Goal: Task Accomplishment & Management: Manage account settings

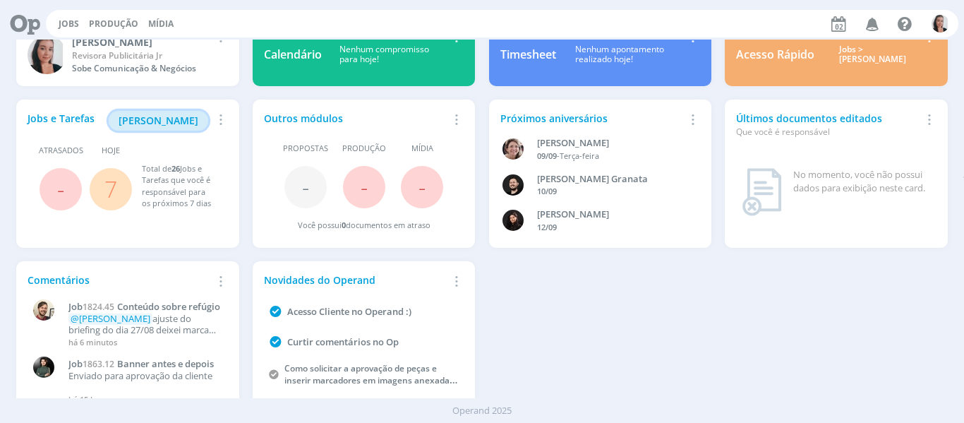
scroll to position [71, 0]
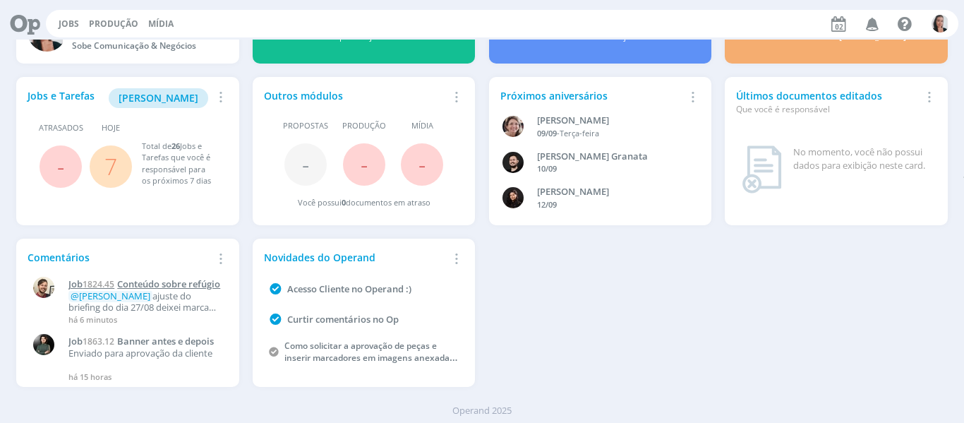
click at [162, 282] on span "Conteúdo sobre refúgio" at bounding box center [168, 283] width 103 height 13
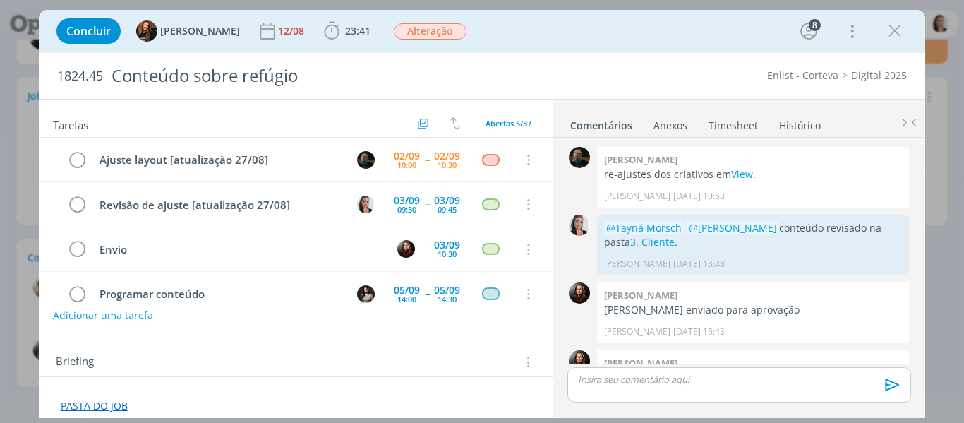
scroll to position [1409, 0]
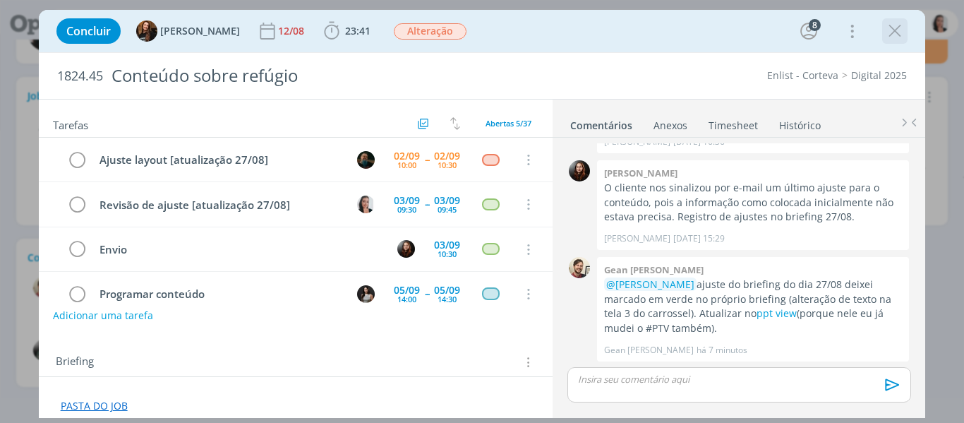
click at [897, 19] on div "dialog" at bounding box center [894, 30] width 25 height 25
click at [896, 25] on icon "dialog" at bounding box center [894, 30] width 21 height 21
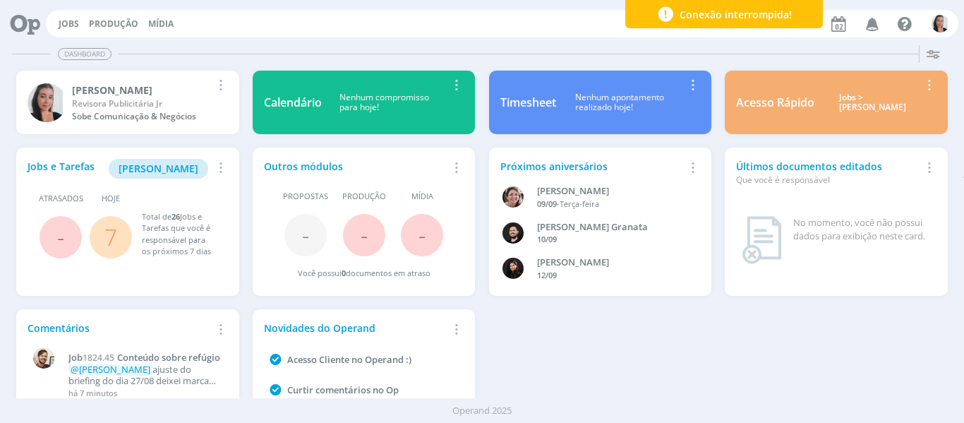
drag, startPoint x: 748, startPoint y: 388, endPoint x: 677, endPoint y: 293, distance: 118.5
click at [748, 388] on div "Jobs e Tarefas Minha Pauta Remover Card Atrasados - Hoje 7 Total de 26 Jobs e T…" at bounding box center [482, 302] width 945 height 323
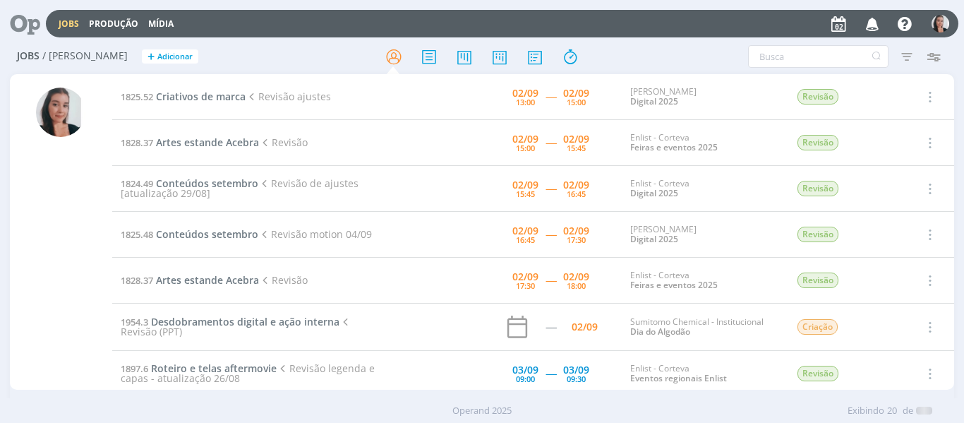
scroll to position [71, 0]
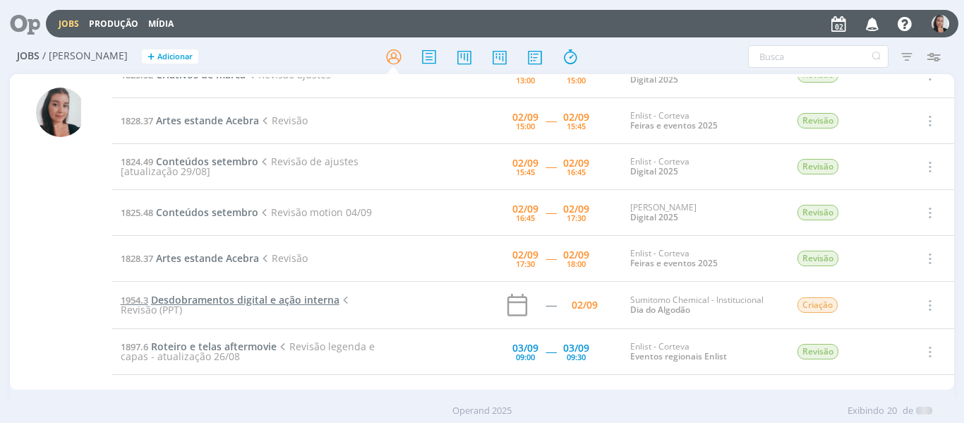
click at [260, 298] on span "Desdobramentos digital e ação interna" at bounding box center [245, 299] width 188 height 13
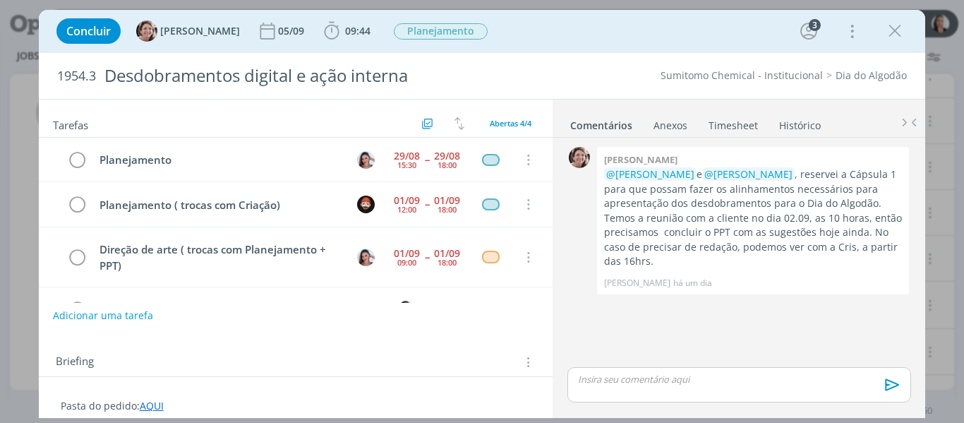
scroll to position [41, 0]
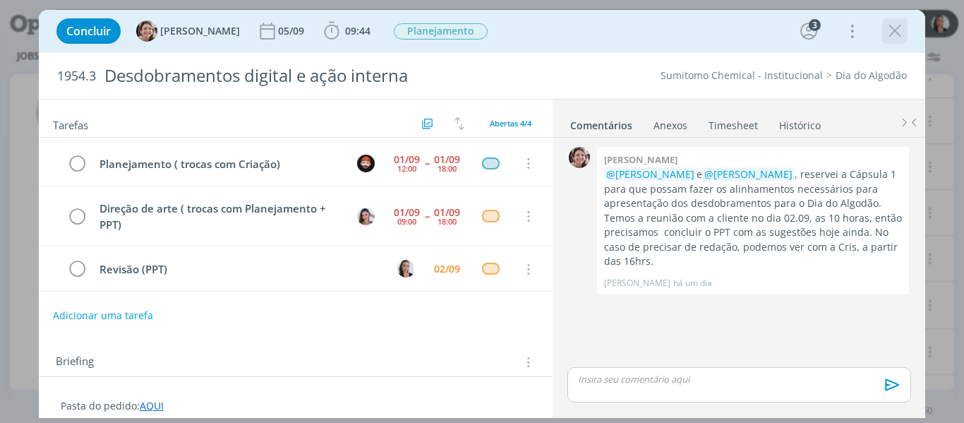
click at [885, 28] on icon "dialog" at bounding box center [894, 30] width 21 height 21
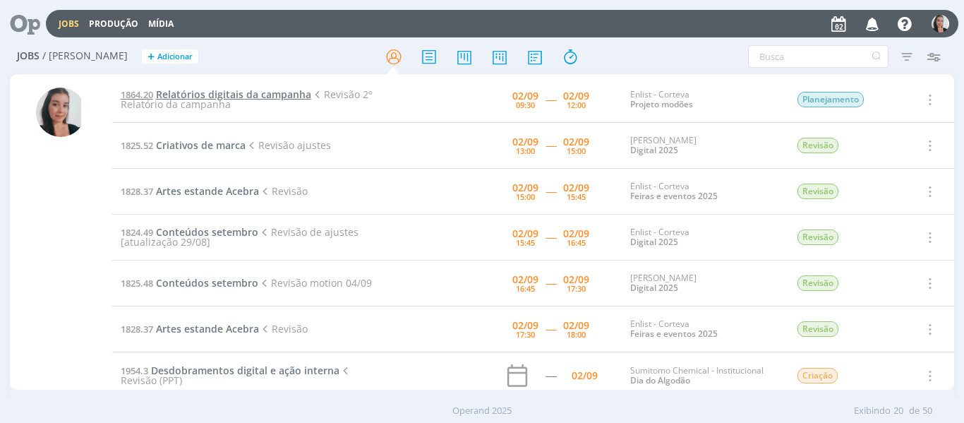
click at [251, 92] on span "Relatórios digitais da campanha" at bounding box center [233, 93] width 155 height 13
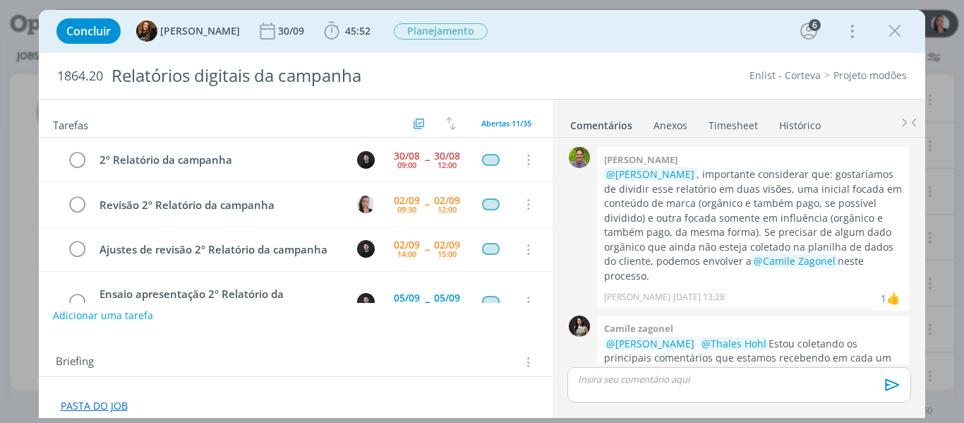
scroll to position [581, 0]
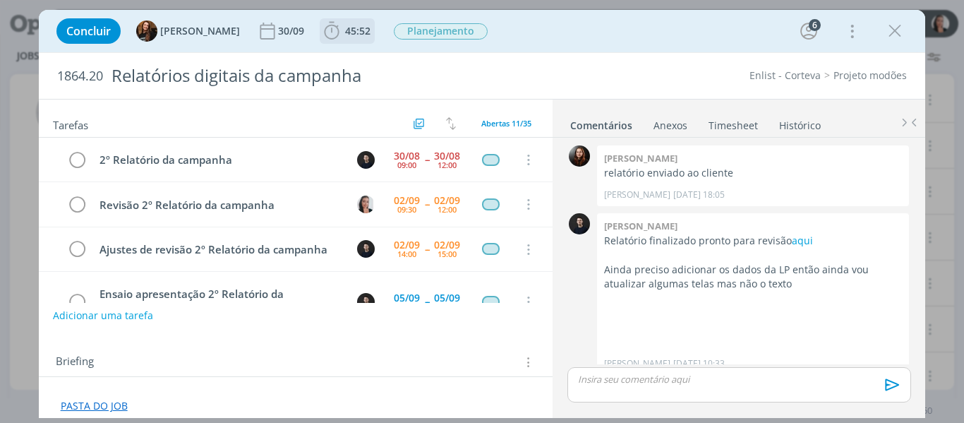
click at [321, 39] on icon "dialog" at bounding box center [331, 30] width 21 height 21
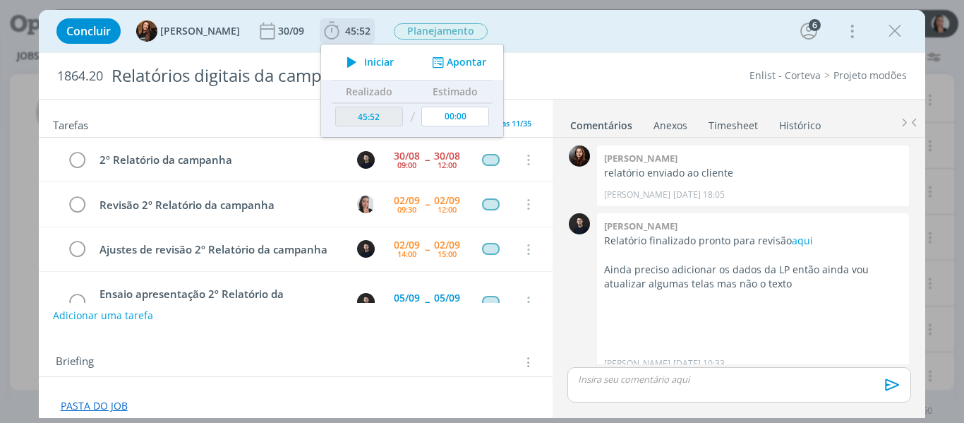
click at [364, 61] on span "Iniciar" at bounding box center [379, 62] width 30 height 10
click at [598, 35] on div "Concluir Tayná Morsch 30/09 45:52 Iniciar Apontar Data * 02/09/2025 Horas * 00:…" at bounding box center [482, 31] width 866 height 34
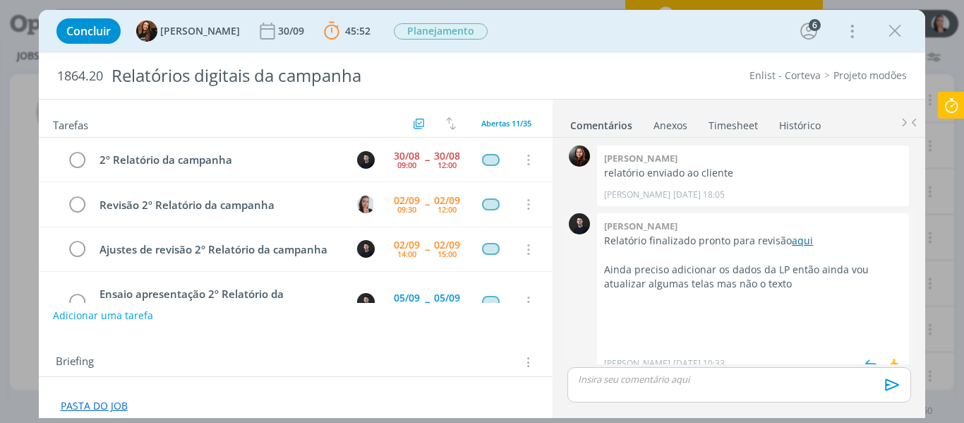
click at [804, 234] on link "aqui" at bounding box center [802, 240] width 21 height 13
click at [705, 29] on div "Concluir Tayná Morsch 30/09 45:52 Parar Apontar Data * 02/09/2025 Horas * 00:00…" at bounding box center [482, 31] width 866 height 34
click at [569, 42] on div "Concluir Tayná Morsch 30/09 45:52 Parar Apontar Data * 02/09/2025 Horas * 00:00…" at bounding box center [482, 31] width 866 height 34
click at [895, 28] on icon "dialog" at bounding box center [894, 30] width 21 height 21
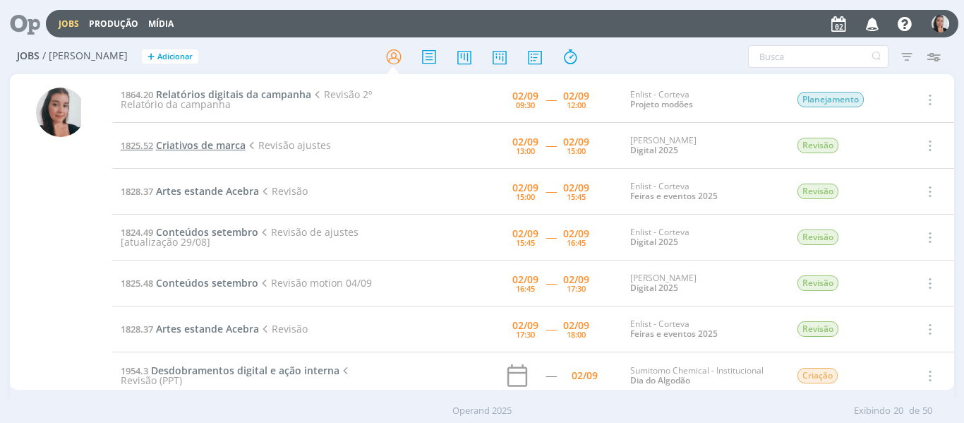
click at [204, 151] on span "Criativos de marca" at bounding box center [201, 144] width 90 height 13
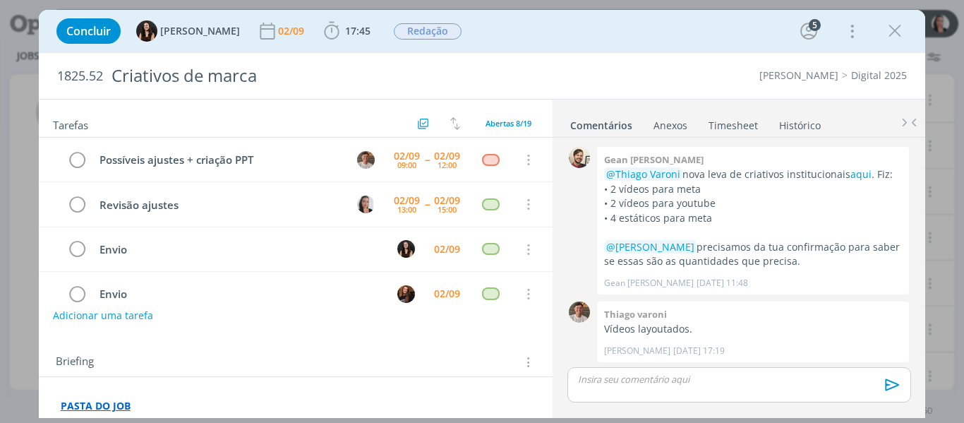
scroll to position [98, 0]
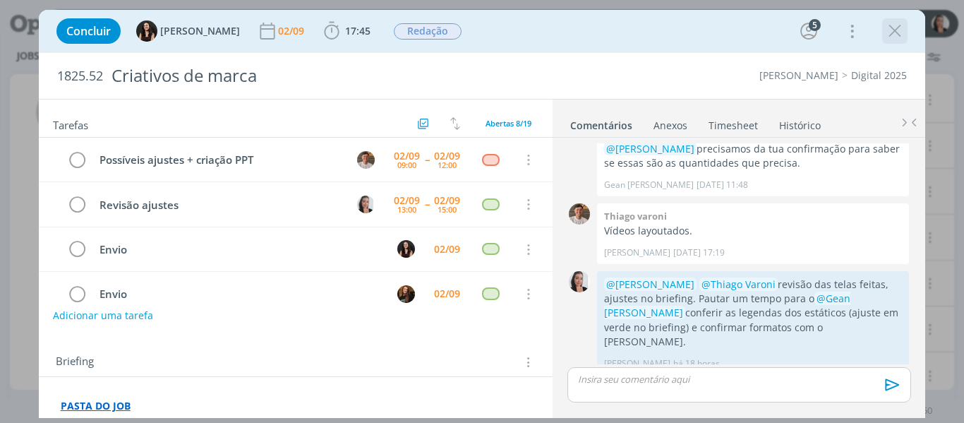
click at [901, 28] on icon "dialog" at bounding box center [894, 30] width 21 height 21
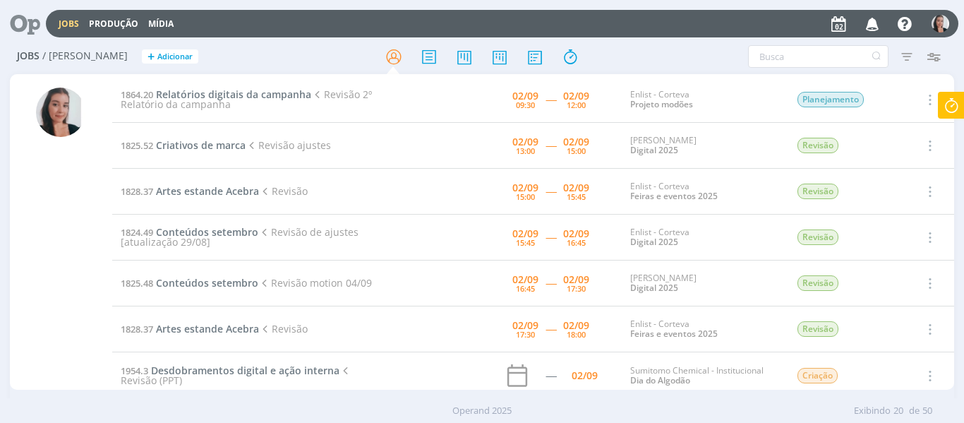
click at [216, 195] on span "Artes estande Acebra" at bounding box center [207, 190] width 103 height 13
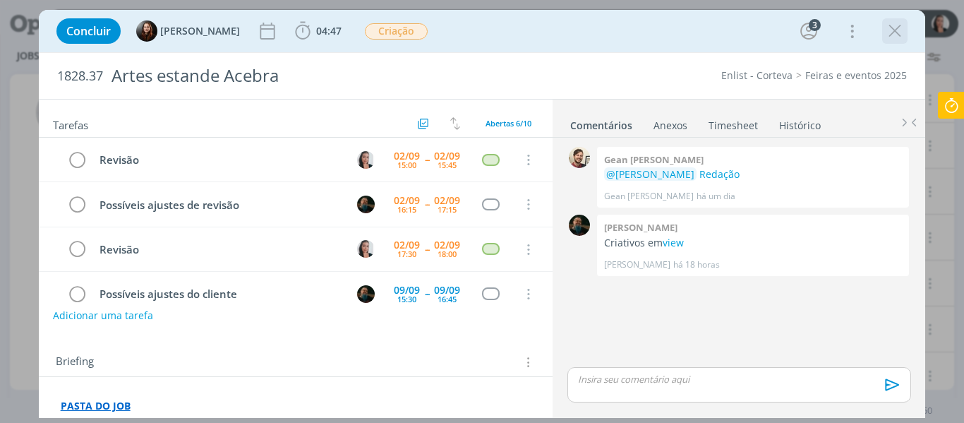
click at [902, 32] on icon "dialog" at bounding box center [894, 30] width 21 height 21
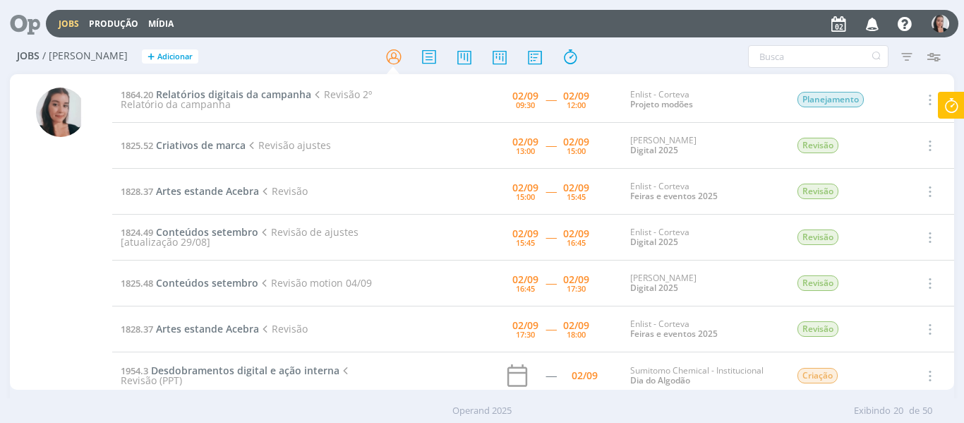
click at [648, 57] on div "Filtros Filtrar Limpar Tipo Jobs e Tarefas Data Personalizado a Situação dos jo…" at bounding box center [796, 56] width 301 height 23
click at [183, 234] on span "Conteúdos setembro" at bounding box center [207, 231] width 102 height 13
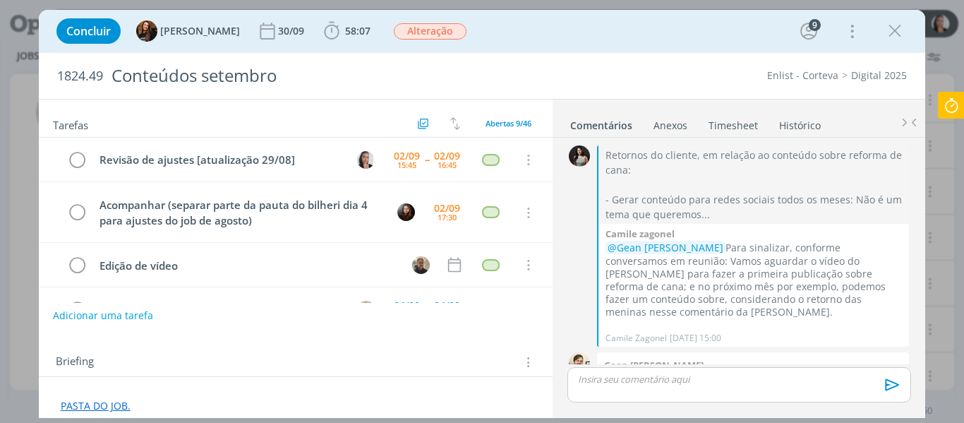
scroll to position [2139, 0]
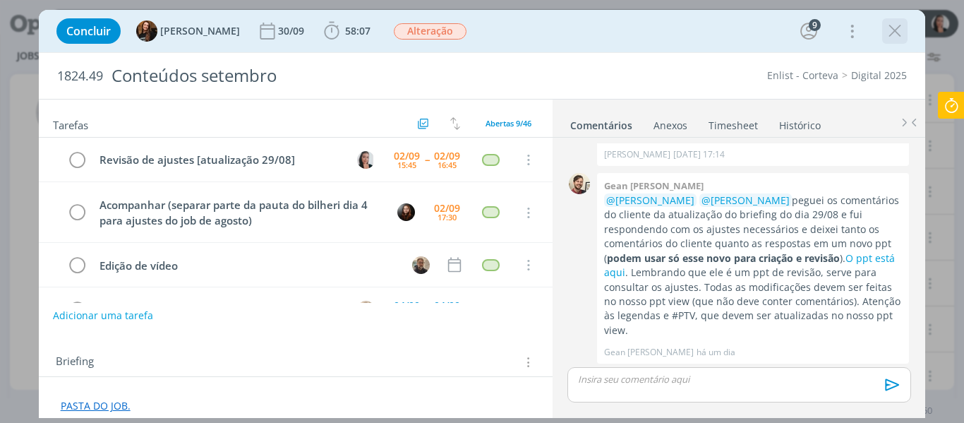
click at [900, 41] on button "dialog" at bounding box center [894, 30] width 21 height 21
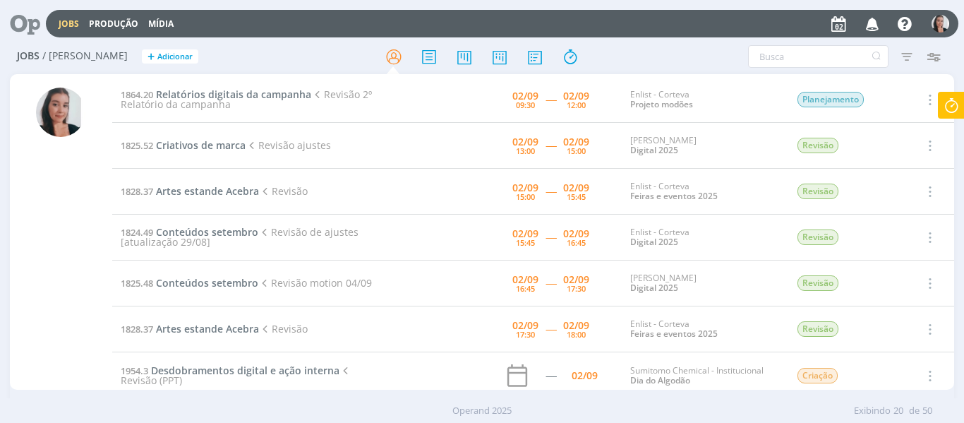
click at [686, 49] on div "Filtros Filtrar Limpar Tipo Jobs e Tarefas Data Personalizado a Situação dos jo…" at bounding box center [796, 56] width 301 height 23
click at [193, 232] on span "Conteúdos setembro" at bounding box center [207, 231] width 102 height 13
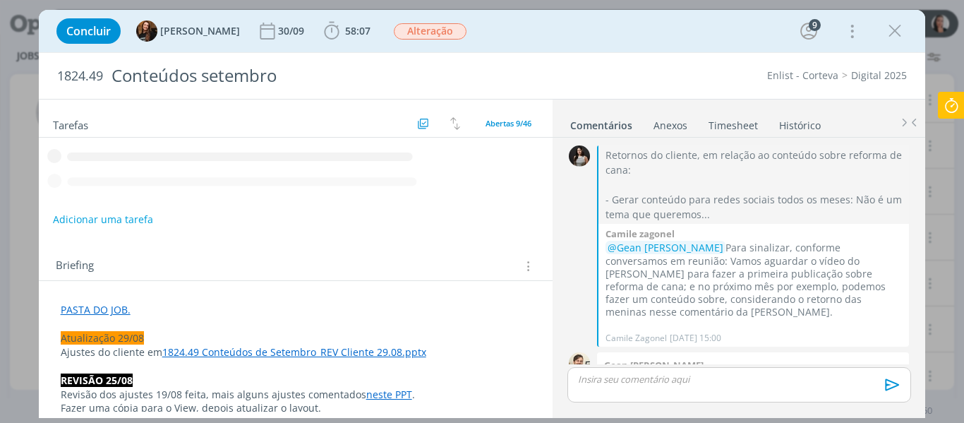
scroll to position [2139, 0]
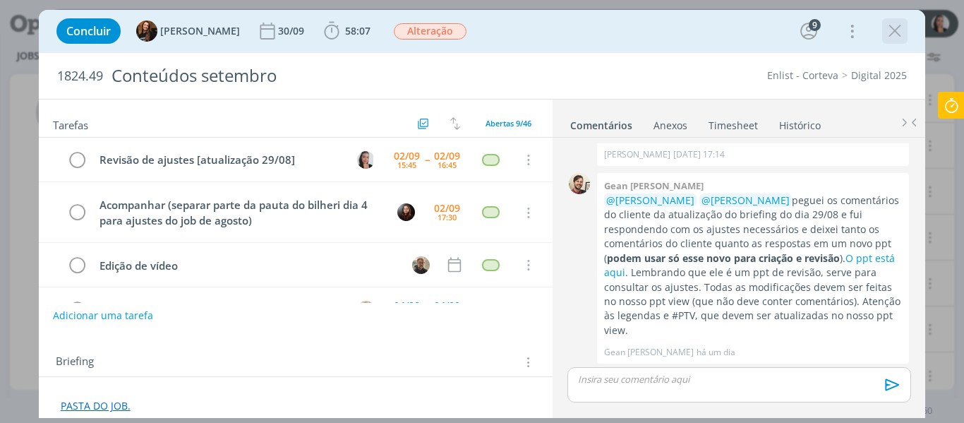
click at [897, 33] on icon "dialog" at bounding box center [894, 30] width 21 height 21
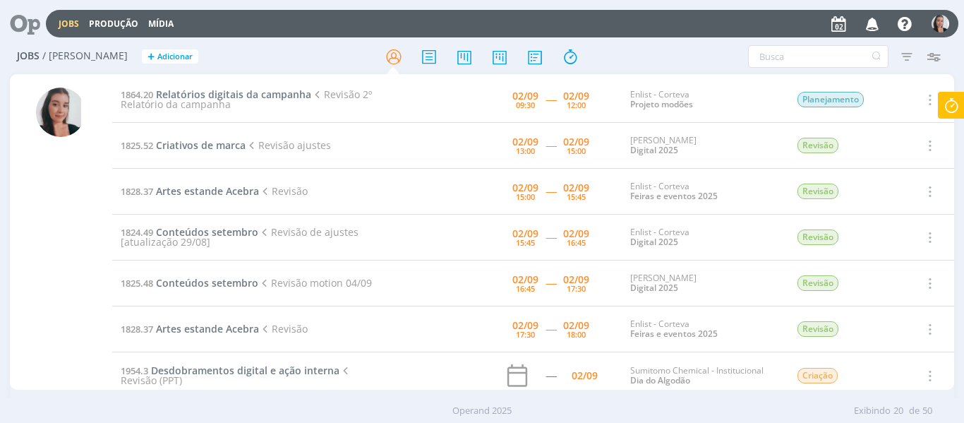
click at [666, 41] on div "Jobs / Minha Pauta + Adicionar Filtros Filtrar Limpar Tipo Jobs e Tarefas Data …" at bounding box center [482, 57] width 945 height 35
click at [203, 279] on span "Conteúdos setembro" at bounding box center [207, 282] width 102 height 13
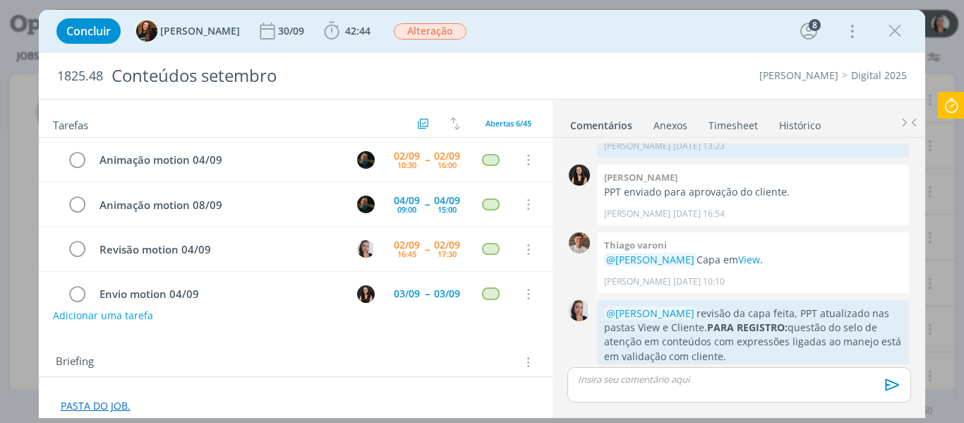
scroll to position [45, 0]
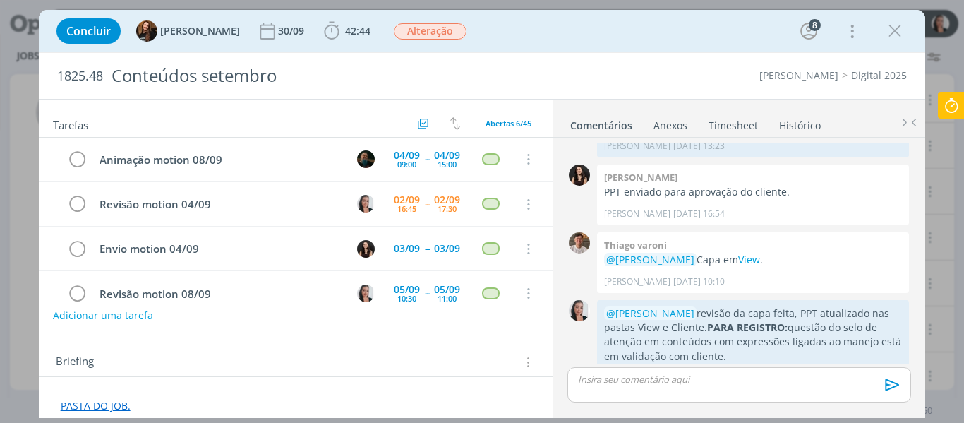
click at [890, 41] on icon "dialog" at bounding box center [894, 30] width 21 height 21
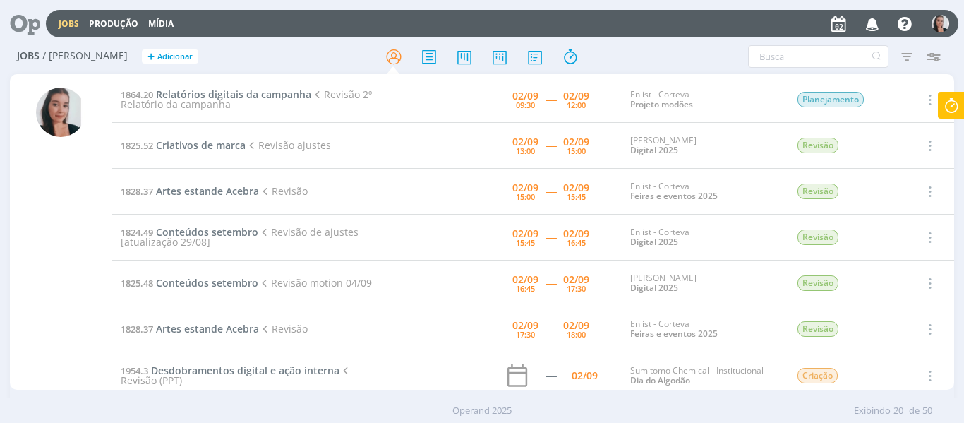
click at [648, 50] on div "Filtros Filtrar Limpar Tipo Jobs e Tarefas Data Personalizado a Situação dos jo…" at bounding box center [796, 56] width 301 height 23
click at [681, 47] on div "Filtros Filtrar Limpar Tipo Jobs e Tarefas Data Personalizado a Situação dos jo…" at bounding box center [796, 56] width 301 height 23
click at [705, 68] on div "Filtros Filtrar Limpar Tipo Jobs e Tarefas Data Personalizado a Situação dos jo…" at bounding box center [796, 56] width 301 height 23
click at [214, 226] on span "Conteúdos setembro" at bounding box center [207, 231] width 102 height 13
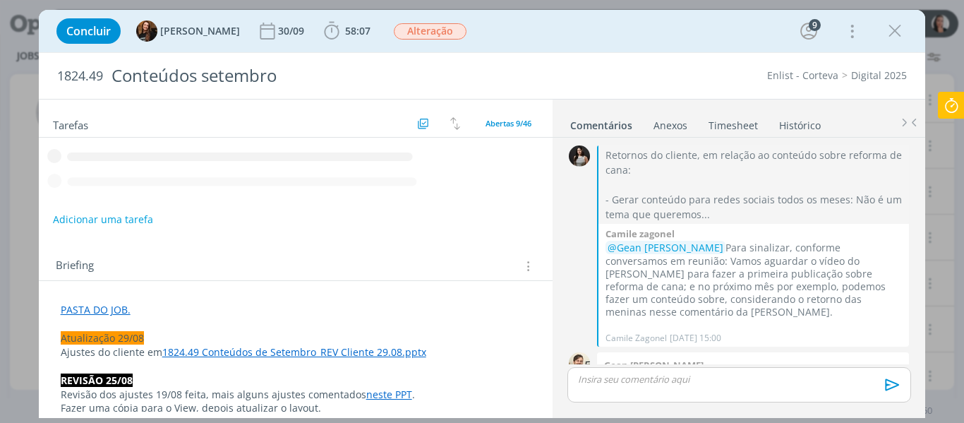
scroll to position [2139, 0]
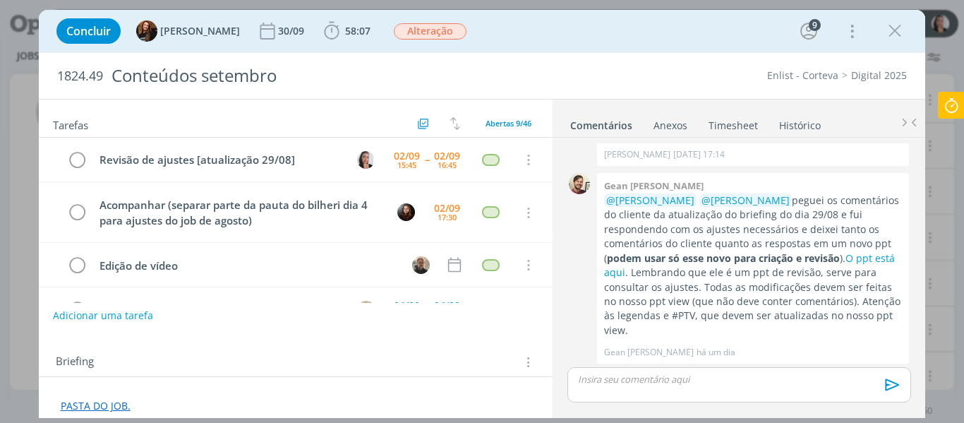
click at [898, 33] on icon "dialog" at bounding box center [894, 30] width 21 height 21
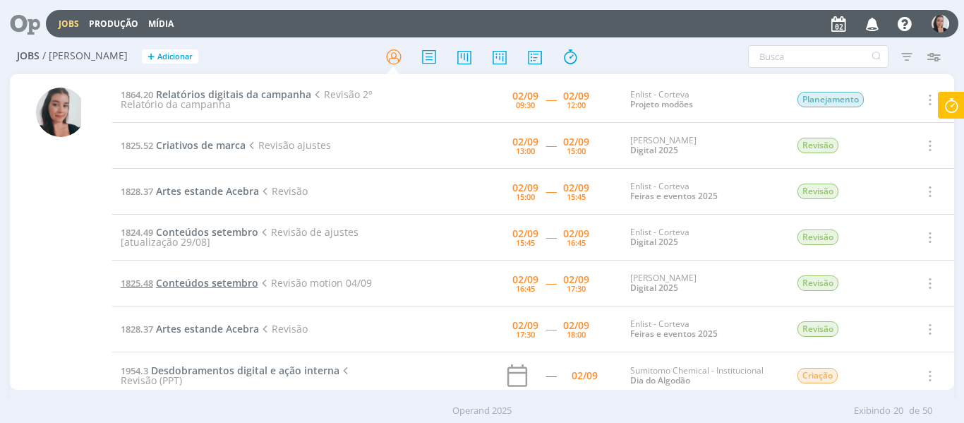
click at [211, 281] on span "Conteúdos setembro" at bounding box center [207, 282] width 102 height 13
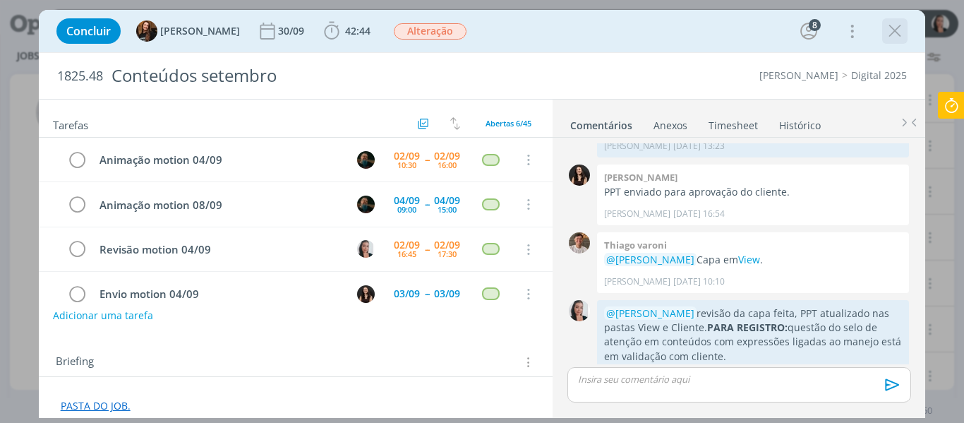
scroll to position [45, 0]
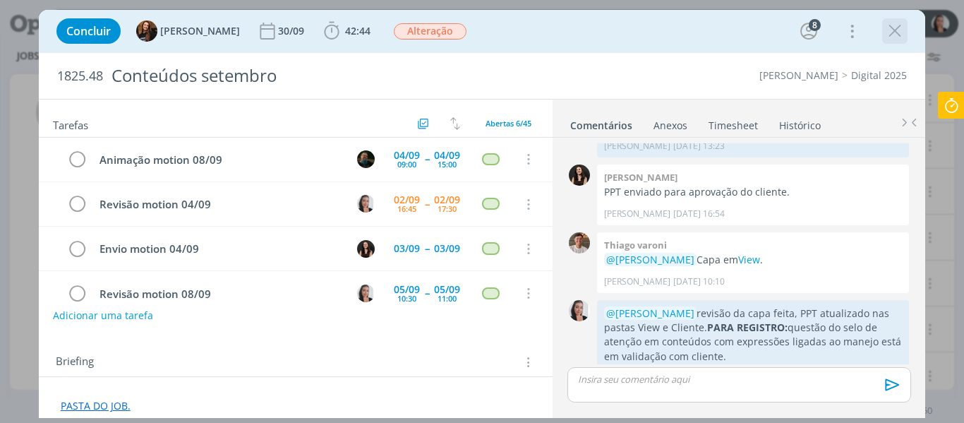
click at [904, 29] on icon "dialog" at bounding box center [894, 30] width 21 height 21
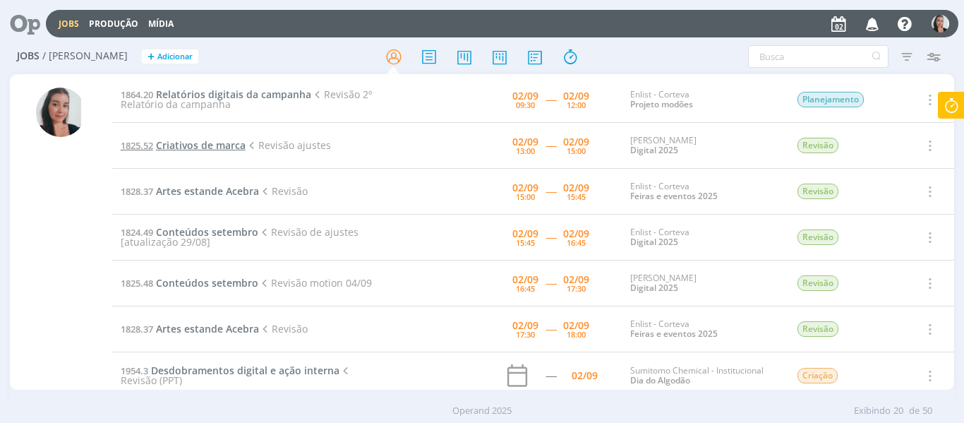
click at [225, 150] on span "Criativos de marca" at bounding box center [201, 144] width 90 height 13
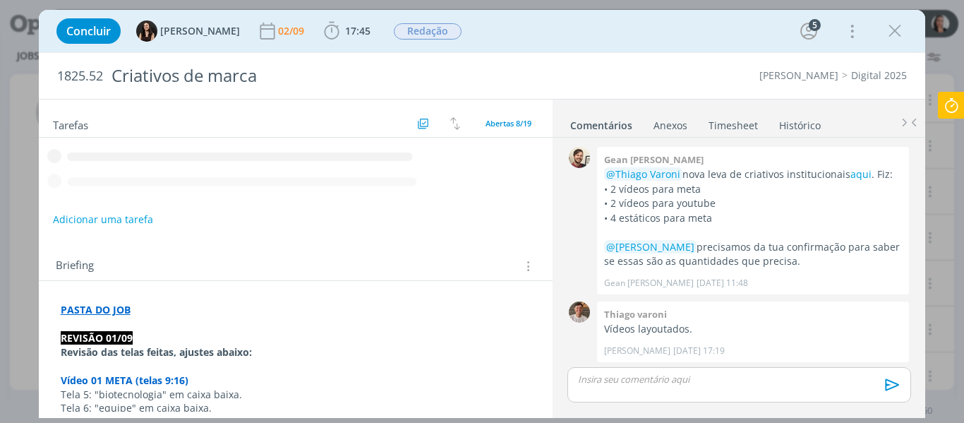
scroll to position [98, 0]
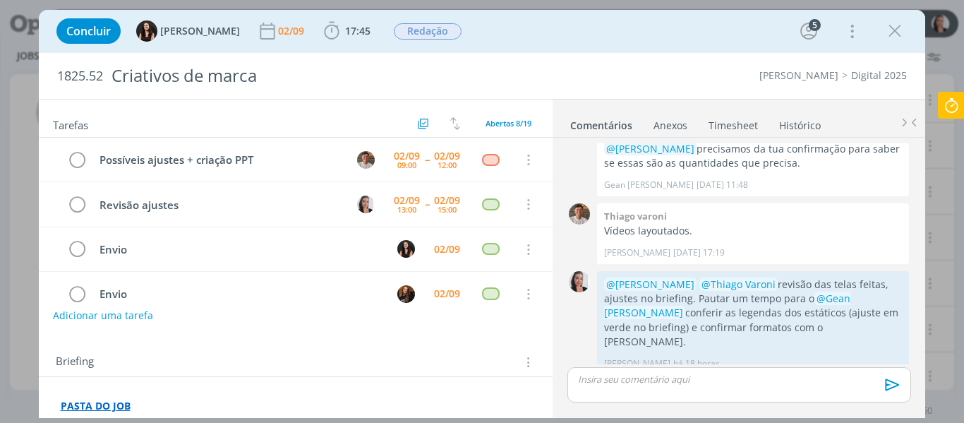
click at [895, 33] on icon "dialog" at bounding box center [894, 30] width 21 height 21
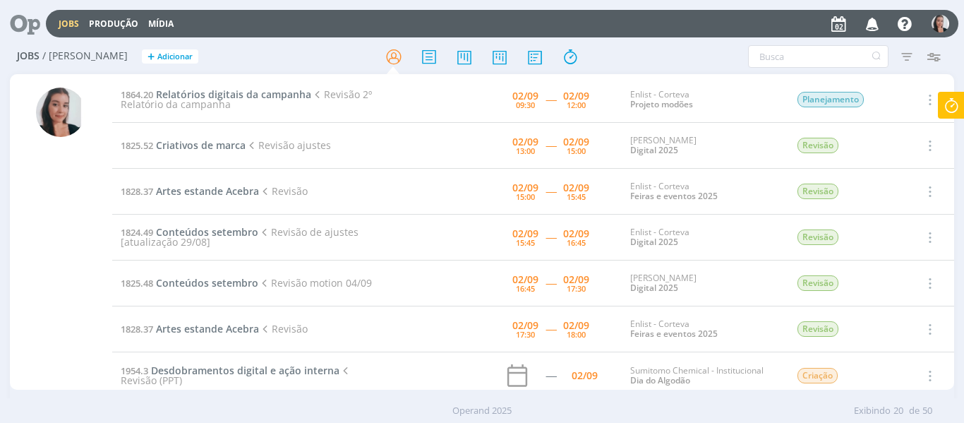
click at [950, 107] on icon at bounding box center [950, 106] width 25 height 28
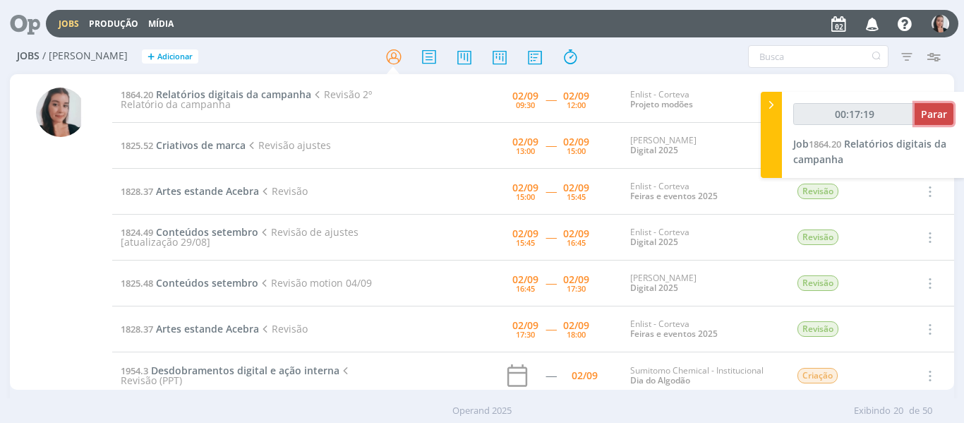
click at [923, 111] on span "Parar" at bounding box center [934, 113] width 26 height 13
type input "00:18:00"
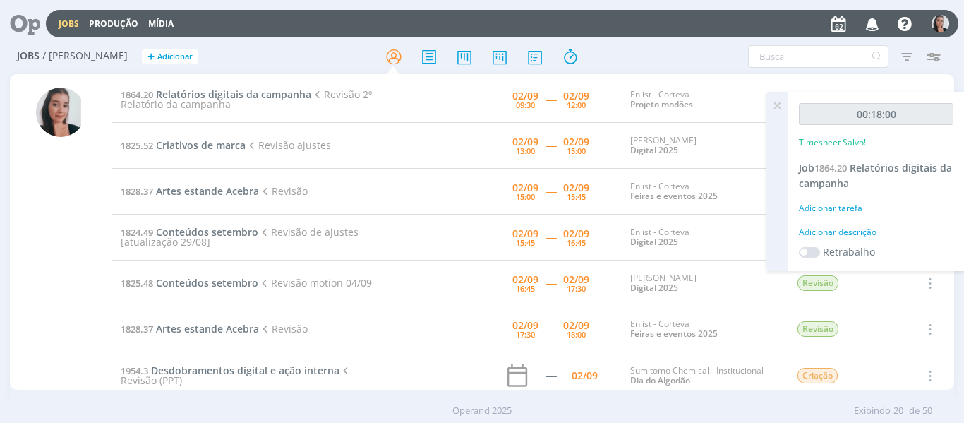
click at [822, 230] on div "Adicionar descrição" at bounding box center [876, 232] width 155 height 13
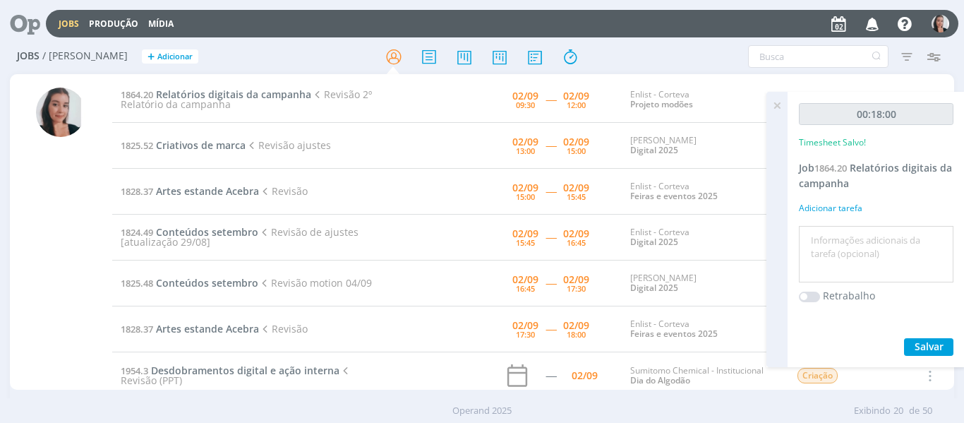
click at [824, 236] on textarea at bounding box center [875, 254] width 147 height 50
type textarea "revisão relatório"
click at [932, 347] on span "Salvar" at bounding box center [928, 345] width 29 height 13
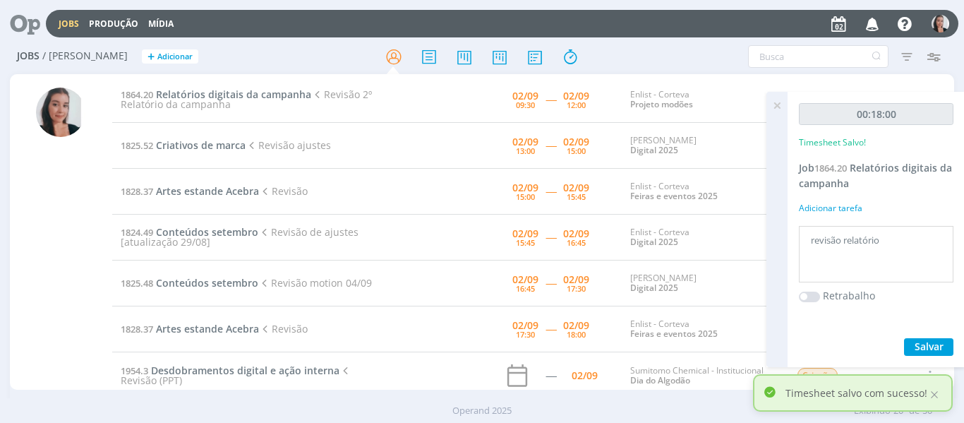
click at [777, 109] on icon at bounding box center [776, 106] width 25 height 28
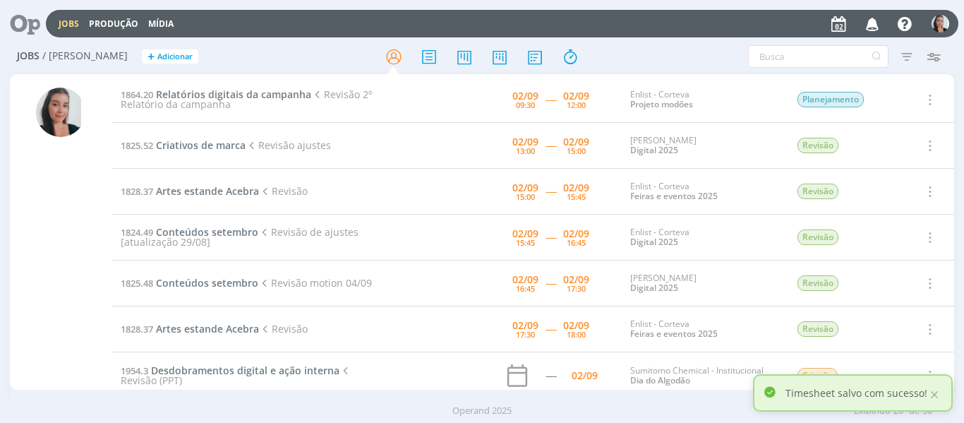
click at [711, 44] on div "Jobs / Minha Pauta + Adicionar Filtros Filtrar Limpar Tipo Jobs e Tarefas Data …" at bounding box center [482, 57] width 945 height 35
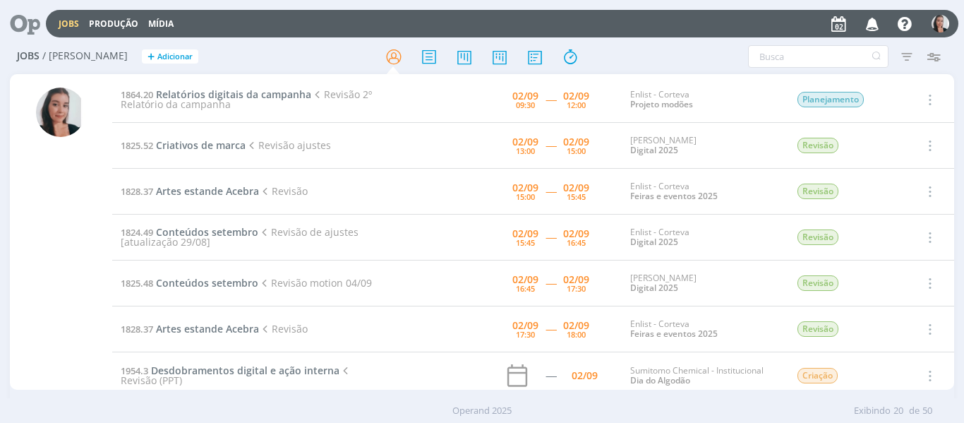
click at [631, 61] on div at bounding box center [482, 56] width 315 height 25
click at [677, 47] on div "Filtros Filtrar Limpar Tipo Jobs e Tarefas Data Personalizado a Situação dos jo…" at bounding box center [796, 56] width 301 height 23
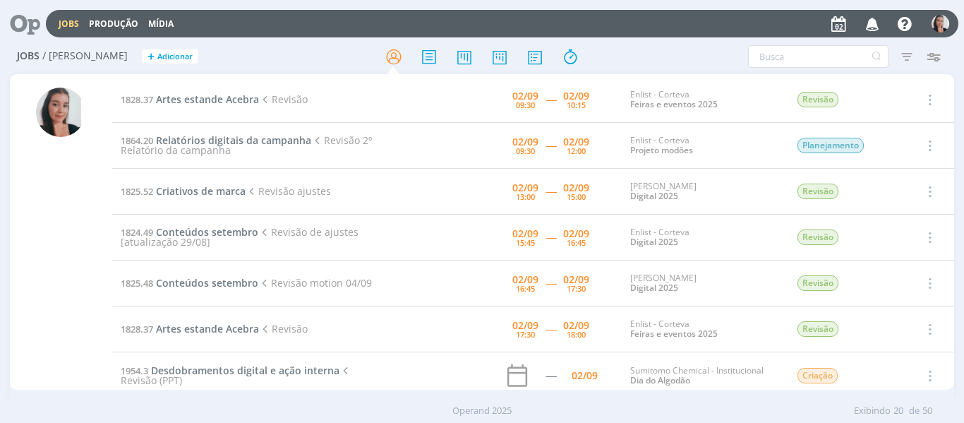
click at [725, 47] on div "Filtros Filtrar Limpar Tipo Jobs e Tarefas Data Personalizado a Situação dos jo…" at bounding box center [796, 56] width 301 height 23
click at [247, 99] on span "Artes estande Acebra" at bounding box center [207, 98] width 103 height 13
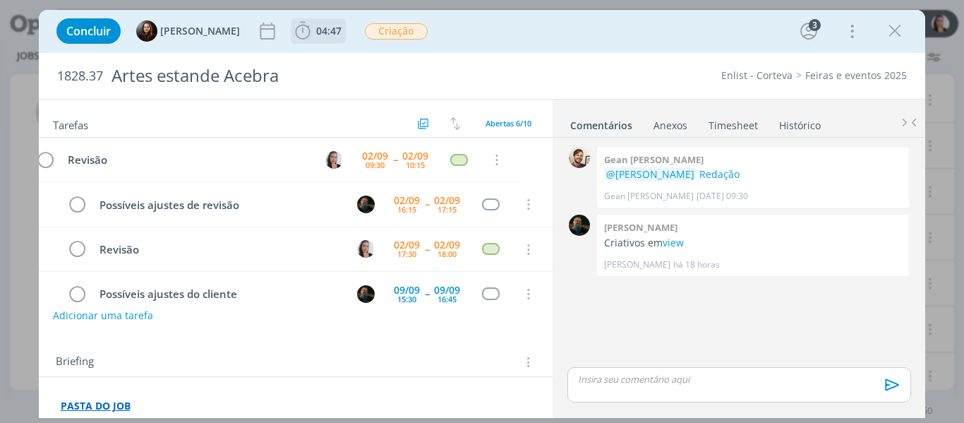
click at [301, 29] on icon "dialog" at bounding box center [302, 30] width 21 height 21
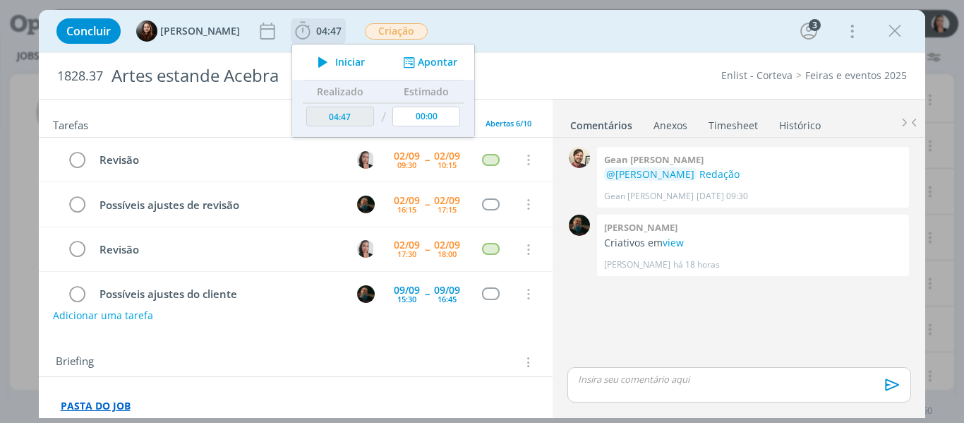
click at [321, 61] on icon "dialog" at bounding box center [322, 62] width 25 height 18
click at [528, 32] on div "Concluir Eduarda Pereira 04:47 Iniciar Apontar Data * 02/09/2025 Horas * 00:00 …" at bounding box center [482, 31] width 866 height 34
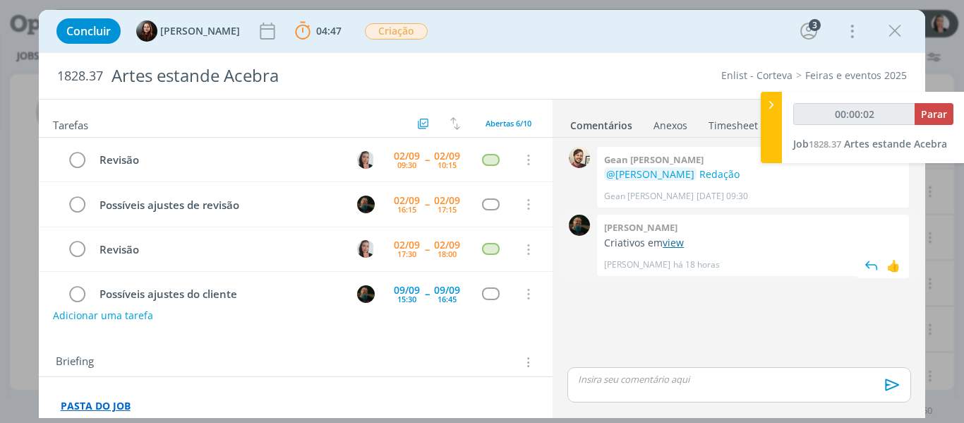
click at [670, 241] on link "view" at bounding box center [672, 242] width 21 height 13
type input "00:00:04"
click at [769, 111] on icon at bounding box center [771, 104] width 14 height 15
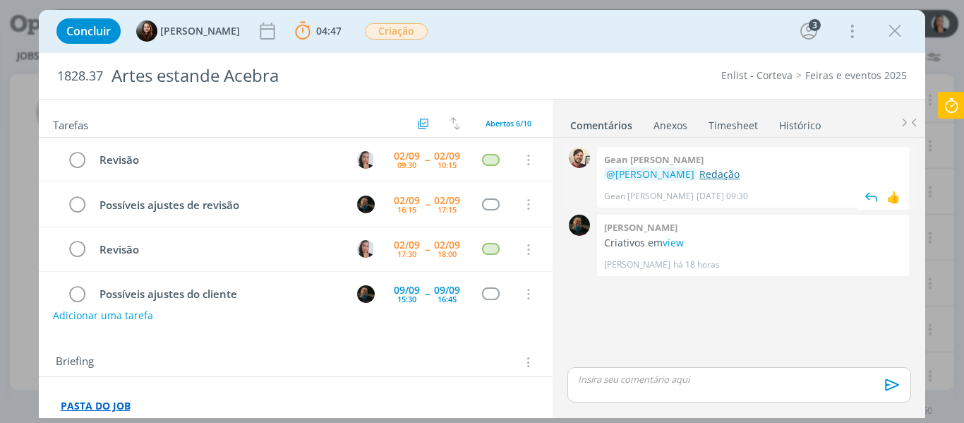
click at [714, 177] on link "Redação" at bounding box center [719, 173] width 40 height 13
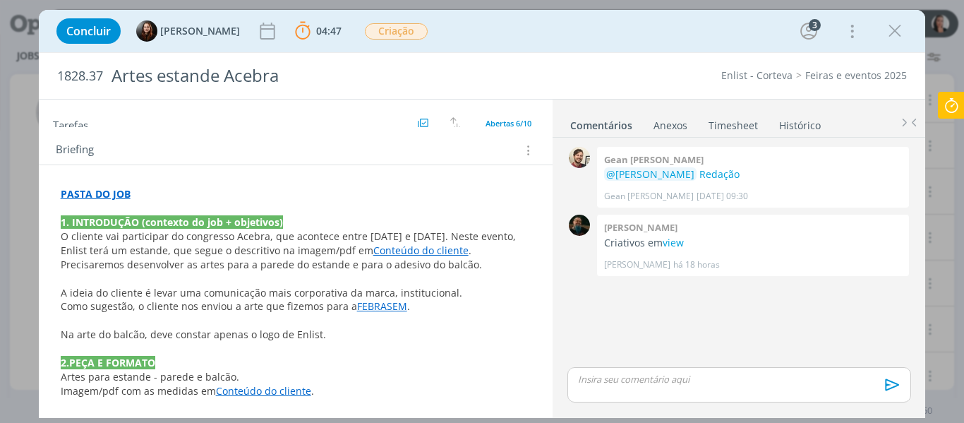
click at [468, 248] on link "Conteúdo do cliente" at bounding box center [420, 249] width 95 height 13
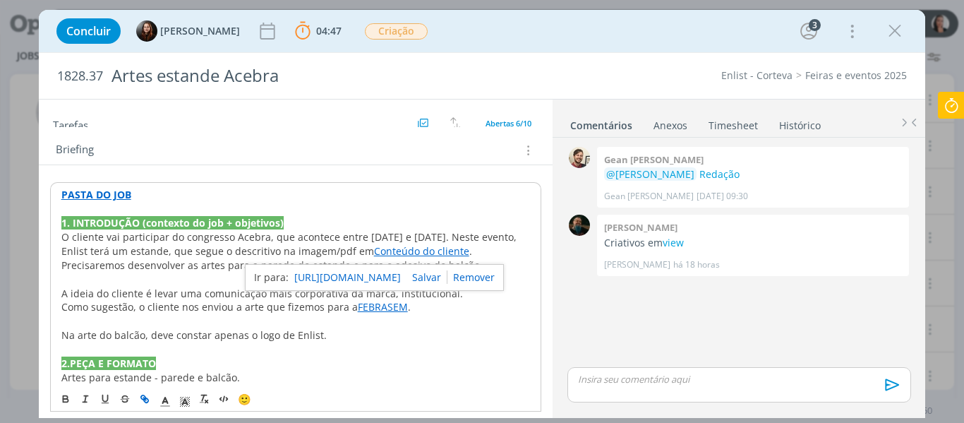
click at [390, 274] on link "https://sobeae.sharepoint.com/:f:/s/SOBEAE/EqZ56icrWb9IhG9BXoCQD2kB7Eh-BXDHGU9L…" at bounding box center [347, 277] width 107 height 18
click at [580, 39] on div "Concluir Eduarda Pereira 04:47 Parar Apontar Data * 02/09/2025 Horas * 00:00 Ta…" at bounding box center [482, 31] width 866 height 34
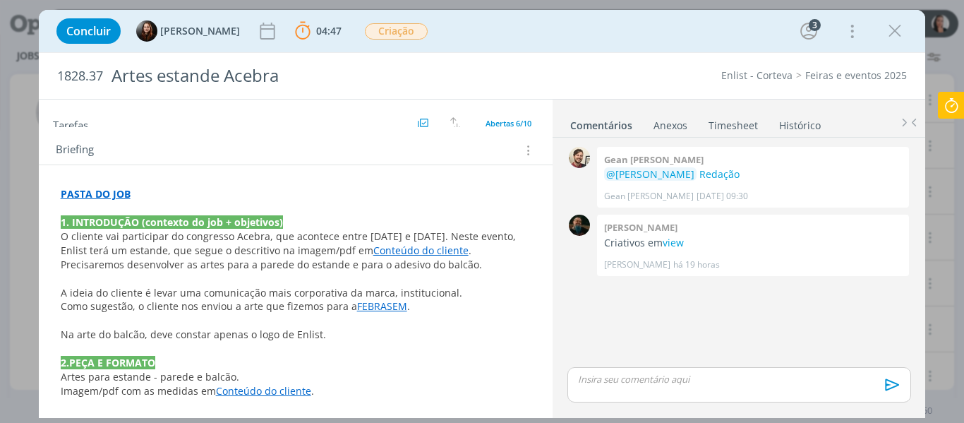
click at [393, 306] on link "FEBRASEM" at bounding box center [382, 305] width 50 height 13
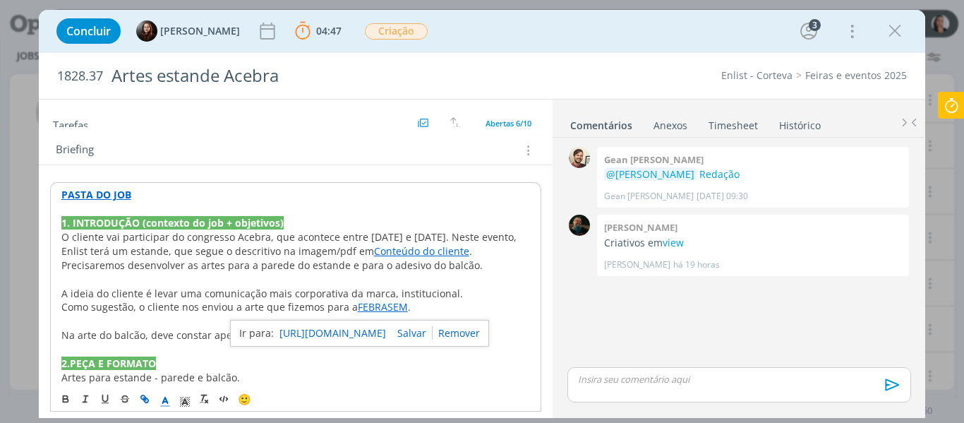
click at [375, 336] on link "https://sobeae.sharepoint.com/:b:/s/SOBEAE/EZYE_HwvjspJsFnieqst7AMBzjacT5-HM0SD…" at bounding box center [332, 333] width 107 height 18
click at [399, 281] on p "dialog" at bounding box center [295, 279] width 469 height 14
click at [409, 288] on span "A ideia do cliente é levar uma comunicação mais corporativa da marca, instituci…" at bounding box center [261, 292] width 401 height 13
click at [421, 323] on p "dialog" at bounding box center [295, 321] width 469 height 14
click at [409, 310] on p "Como sugestão, o cliente nos enviou a arte que fizemos para a FEBRASEM ." at bounding box center [295, 307] width 469 height 14
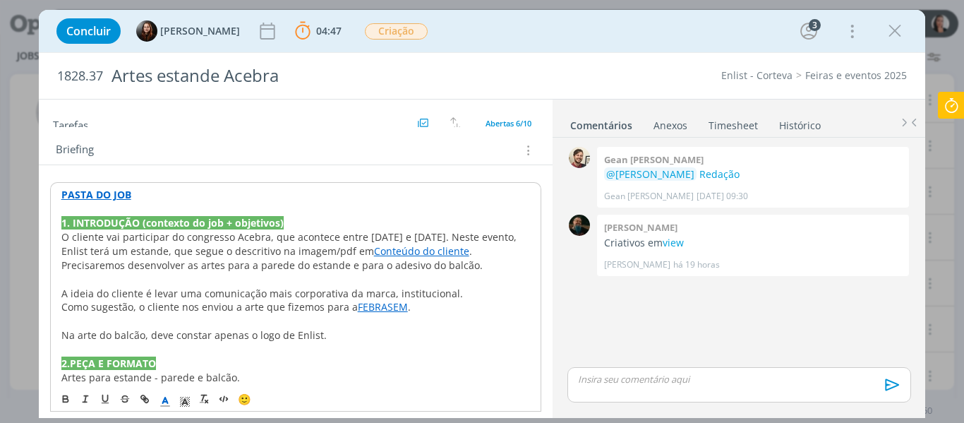
click at [411, 325] on p "dialog" at bounding box center [295, 321] width 469 height 14
click at [406, 328] on p "Na arte do balcão, deve constar apenas o logo de Enlist." at bounding box center [295, 335] width 469 height 14
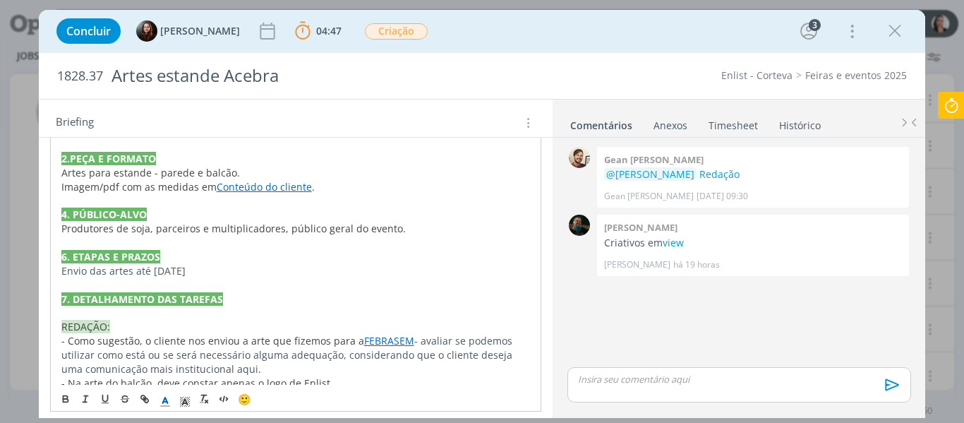
scroll to position [423, 0]
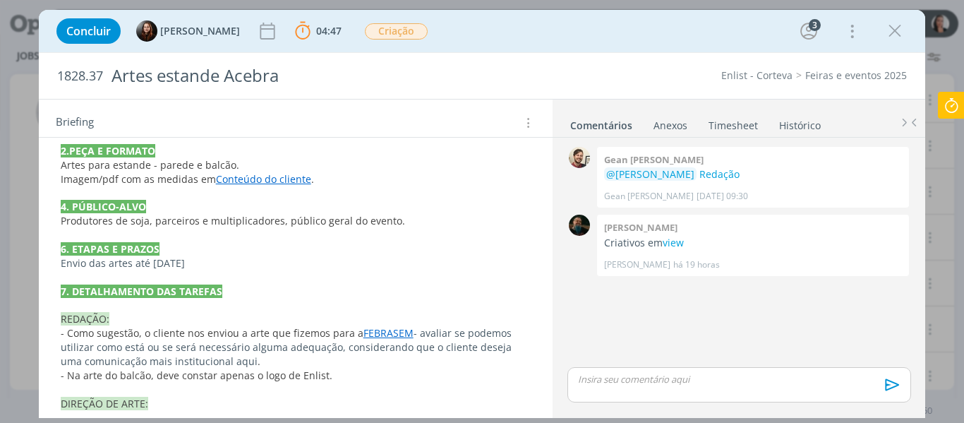
click at [686, 379] on p "dialog" at bounding box center [738, 378] width 320 height 13
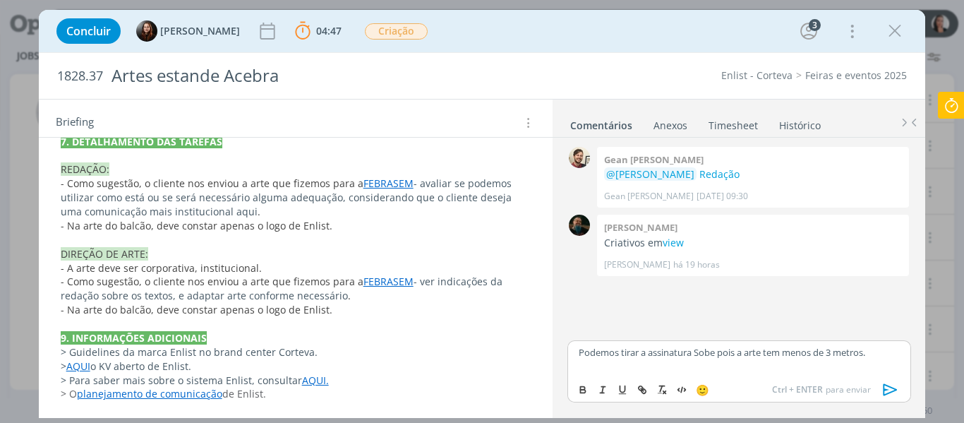
scroll to position [502, 0]
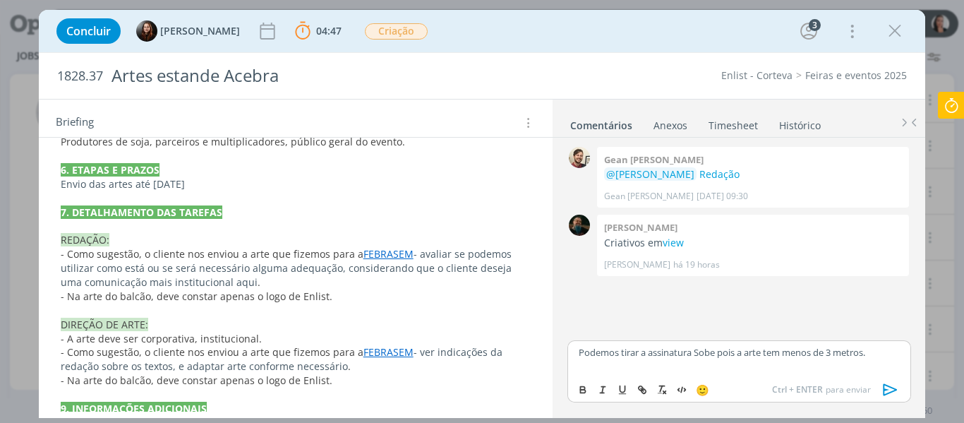
click at [660, 353] on p "Podemos tirar a assinatura Sobe pois a arte tem menos de 3 metros." at bounding box center [738, 352] width 320 height 13
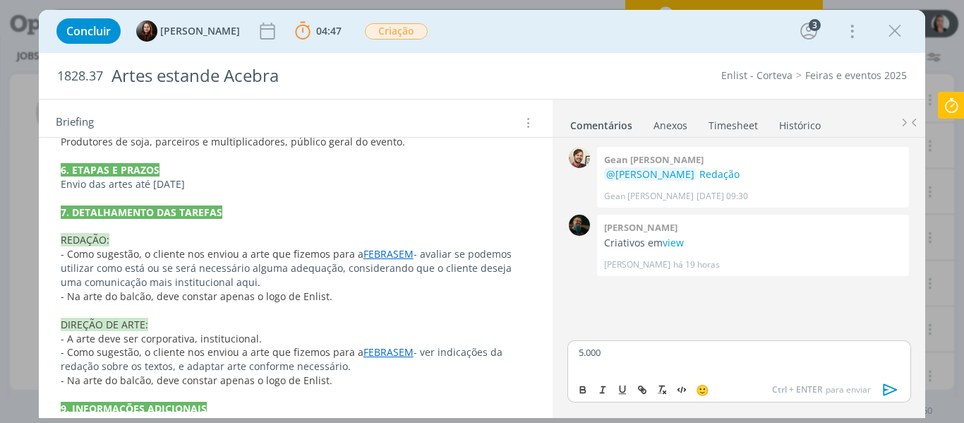
click at [605, 355] on p "5.000" at bounding box center [738, 352] width 320 height 13
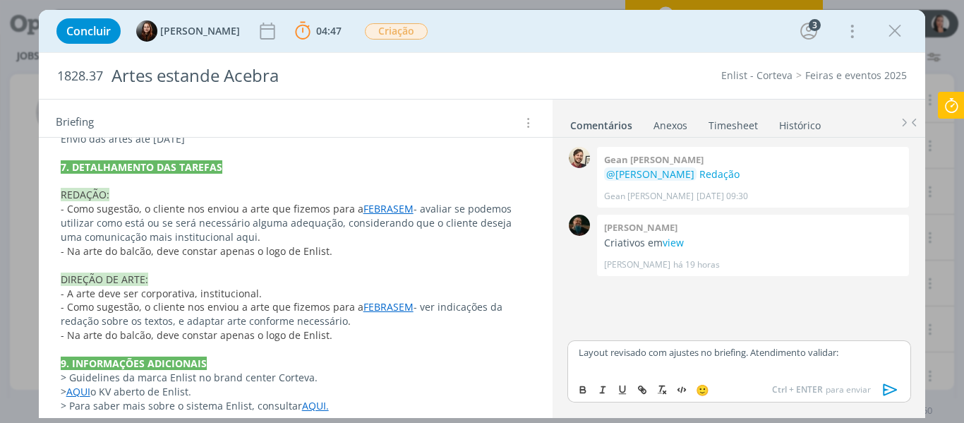
scroll to position [573, 0]
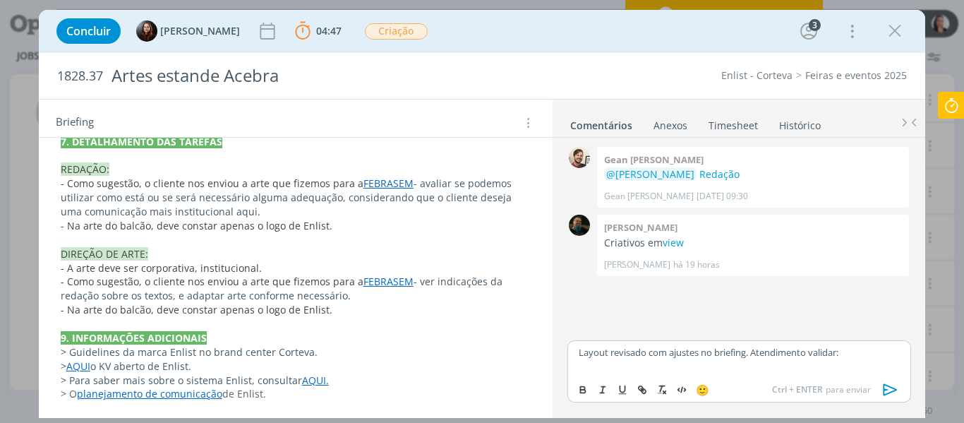
click at [861, 353] on p "Layout revisado com ajustes no briefing. Atendimento validar:" at bounding box center [738, 352] width 320 height 13
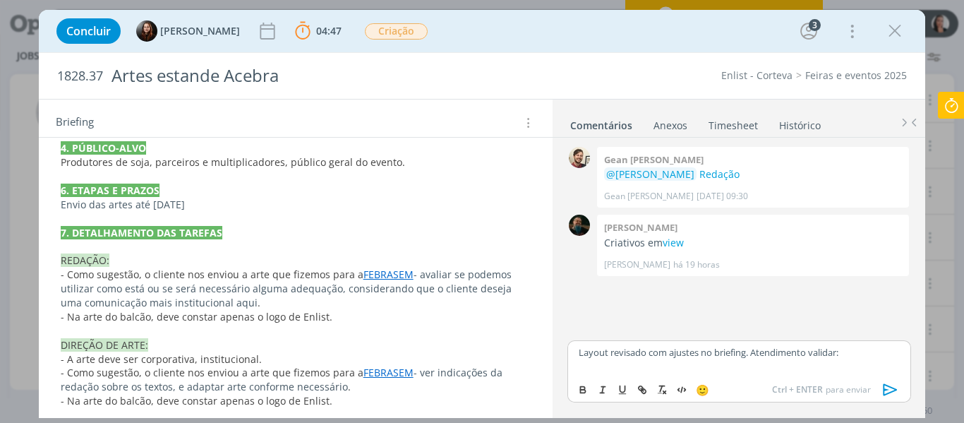
scroll to position [291, 0]
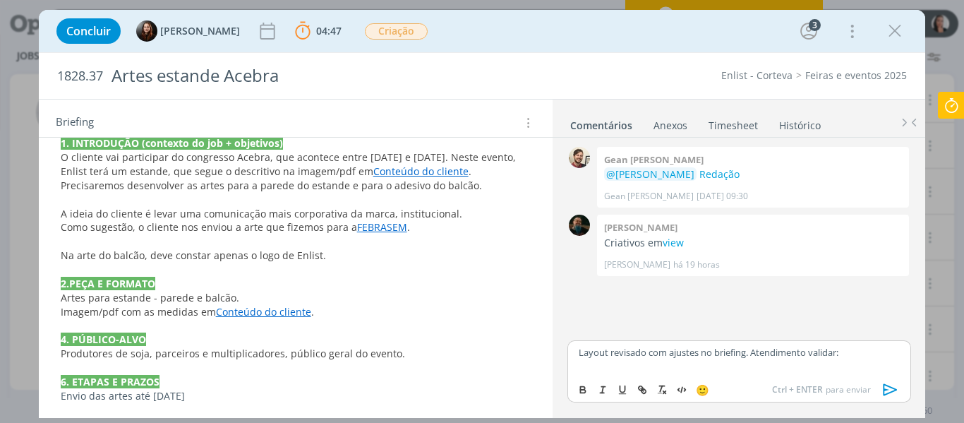
click at [859, 355] on p "Layout revisado com ajustes no briefing. Atendimento validar:" at bounding box center [738, 352] width 320 height 13
click at [859, 354] on p "Layout revisado com ajustes no briefing. Atendimento validar:" at bounding box center [738, 352] width 320 height 13
click at [870, 358] on p "Layout revisado com ajustes no briefing. Atendimento validar:" at bounding box center [738, 352] width 320 height 13
click at [870, 355] on p "Layout revisado com ajustes no briefing. Atendimento validar:" at bounding box center [738, 352] width 320 height 13
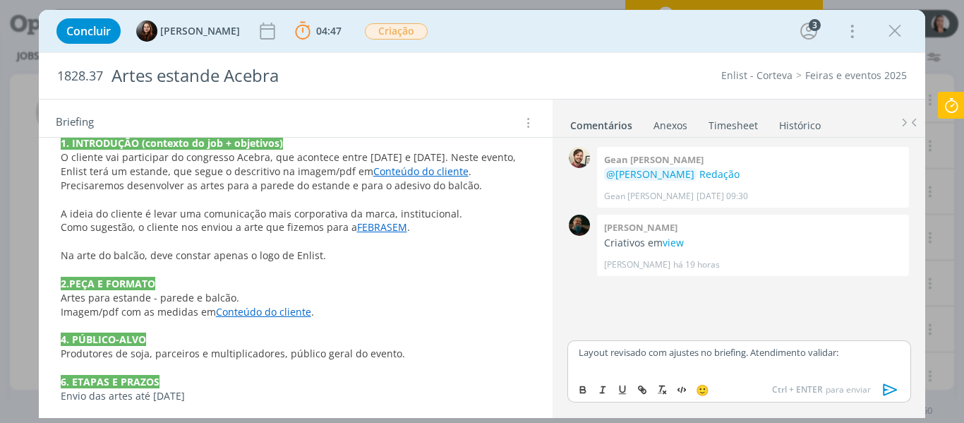
click at [870, 355] on p "Layout revisado com ajustes no briefing. Atendimento validar:" at bounding box center [738, 352] width 320 height 13
click at [868, 355] on p "Layout revisado com ajustes no briefing. Atendimento validar:" at bounding box center [738, 352] width 320 height 13
click at [878, 355] on p "Layout revisado com ajustes no briefing. Atendimento validar:" at bounding box center [738, 352] width 320 height 13
click at [854, 352] on p "Layout revisado com ajustes no briefing. Atendimento validar:" at bounding box center [738, 352] width 320 height 13
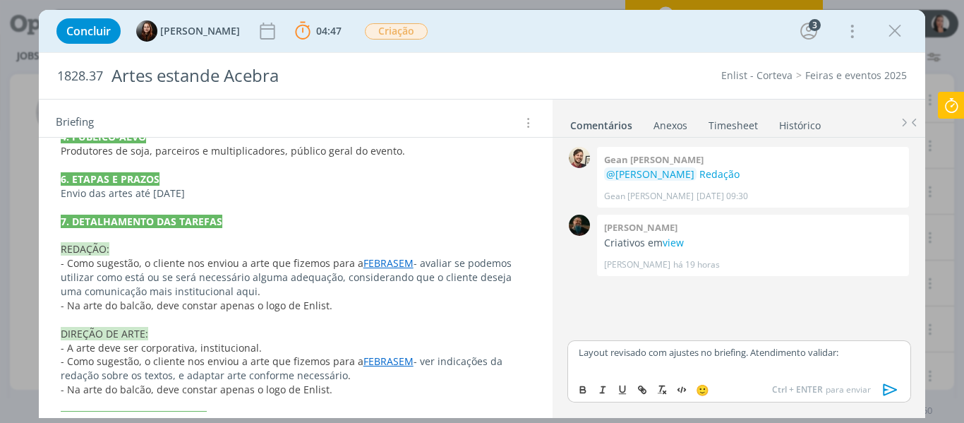
scroll to position [494, 0]
click at [866, 353] on p "Layout revisado com ajustes no briefing. Atendimento validar:" at bounding box center [738, 352] width 320 height 13
click at [866, 346] on p "Layout revisado com ajustes no briefing. Atendimento validar:" at bounding box center [738, 352] width 320 height 13
click at [866, 349] on p "Layout revisado com ajustes no briefing. Atendimento validar:" at bounding box center [738, 352] width 320 height 13
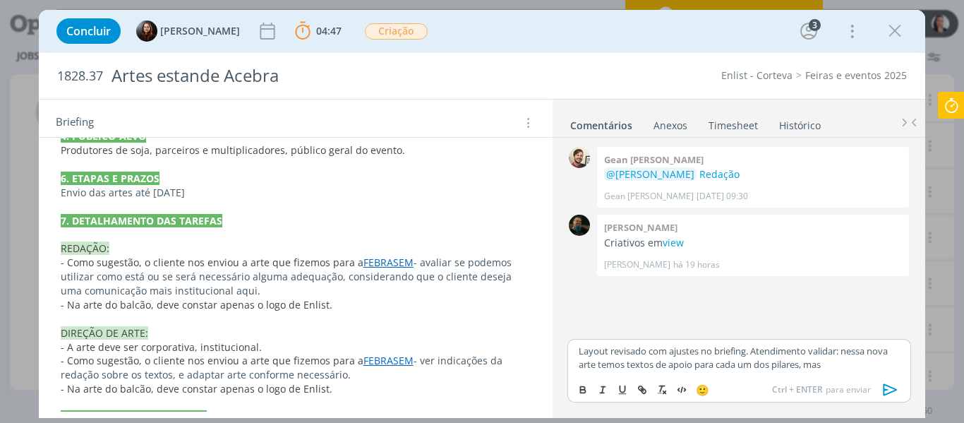
click at [835, 366] on p "Layout revisado com ajustes no briefing. Atendimento validar: nessa nova arte t…" at bounding box center [738, 357] width 320 height 26
click at [865, 367] on p "Layout revisado com ajustes no briefing. Atendimento validar: nessa nova arte t…" at bounding box center [738, 357] width 320 height 26
click at [847, 365] on p "Layout revisado com ajustes no briefing. Atendimento validar: nessa nova arte t…" at bounding box center [738, 357] width 320 height 26
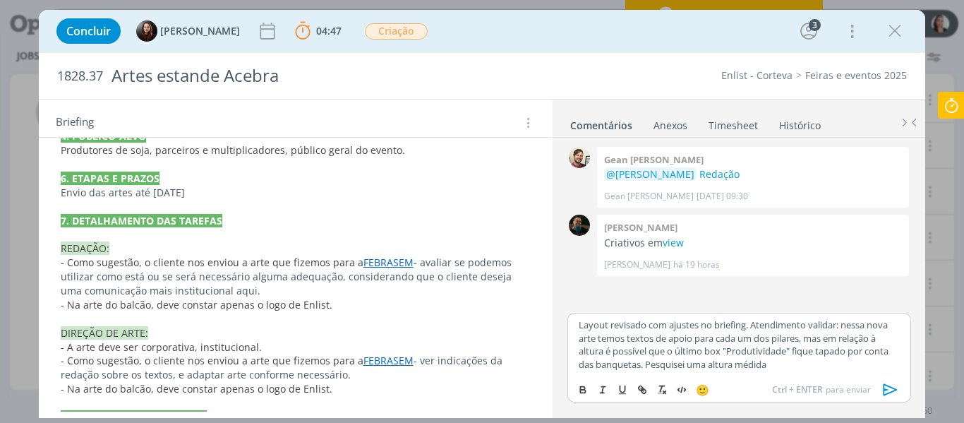
click at [709, 361] on p "Layout revisado com ajustes no briefing. Atendimento validar: nessa nova arte t…" at bounding box center [738, 344] width 320 height 52
drag, startPoint x: 660, startPoint y: 363, endPoint x: 813, endPoint y: 350, distance: 154.3
click at [813, 350] on p "Layout revisado com ajustes no briefing. Atendimento validar: nessa nova arte t…" at bounding box center [738, 344] width 320 height 52
drag, startPoint x: 763, startPoint y: 368, endPoint x: 782, endPoint y: 362, distance: 19.9
click at [768, 366] on p "Layout revisado com ajustes no briefing. Atendimento validar: nessa nova arte t…" at bounding box center [738, 344] width 320 height 52
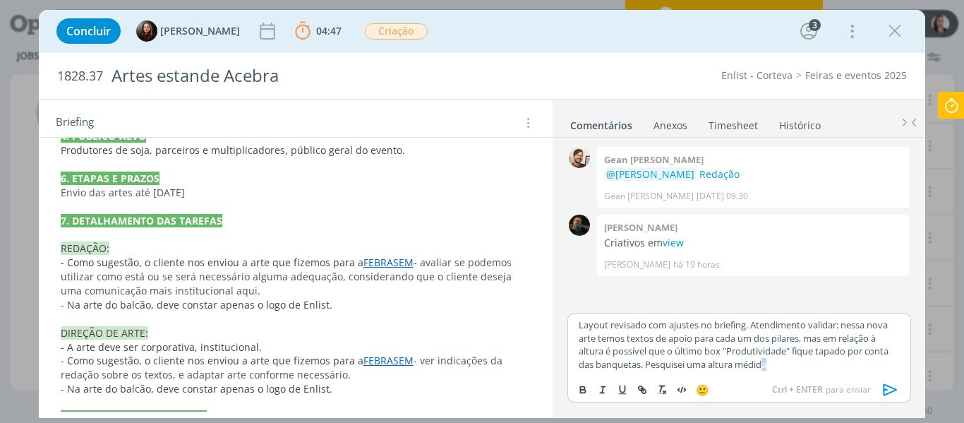
drag, startPoint x: 783, startPoint y: 361, endPoint x: 657, endPoint y: 367, distance: 126.4
click at [657, 367] on p "Layout revisado com ajustes no briefing. Atendimento validar: nessa nova arte t…" at bounding box center [738, 344] width 320 height 52
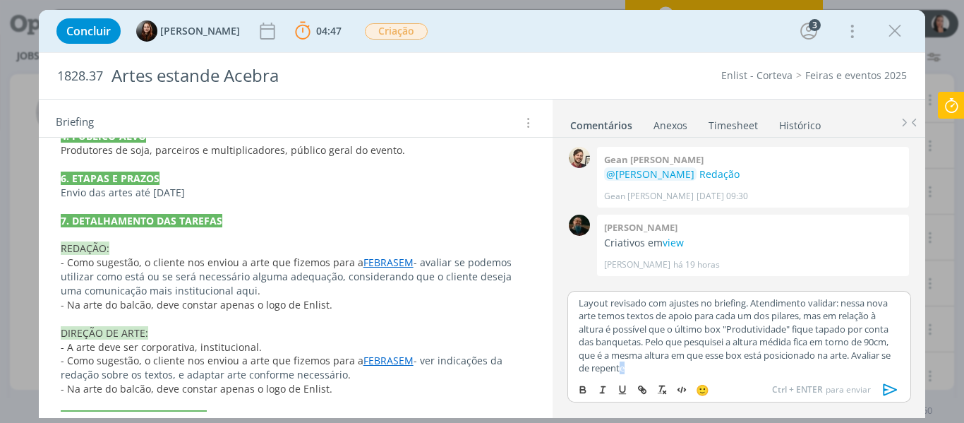
click at [667, 366] on p "Layout revisado com ajustes no briefing. Atendimento validar: nessa nova arte t…" at bounding box center [738, 335] width 320 height 78
click at [672, 363] on p "Layout revisado com ajustes no briefing. Atendimento validar: nessa nova arte t…" at bounding box center [738, 331] width 320 height 78
click at [674, 365] on p "Layout revisado com ajustes no briefing. Atendimento validar: nessa nova arte t…" at bounding box center [738, 331] width 320 height 78
click at [681, 363] on p "Layout revisado com ajustes no briefing. Atendimento validar: nessa nova arte t…" at bounding box center [738, 331] width 320 height 78
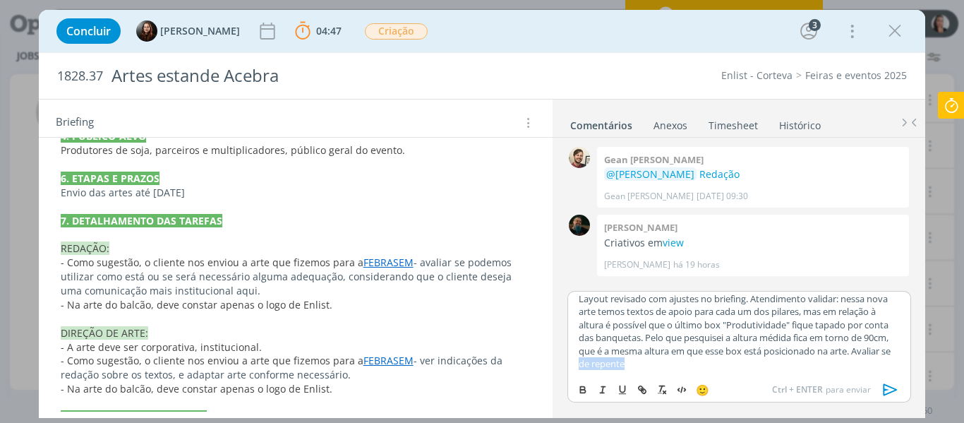
drag, startPoint x: 684, startPoint y: 366, endPoint x: 708, endPoint y: 366, distance: 23.3
click at [708, 366] on p "Layout revisado com ajustes no briefing. Atendimento validar: nessa nova arte t…" at bounding box center [738, 331] width 320 height 78
copy p "de repente"
click at [679, 362] on p "Layout revisado com ajustes no briefing. Atendimento validar: nessa nova arte t…" at bounding box center [738, 331] width 320 height 78
click at [675, 362] on p "Layout revisado com ajustes no briefing. Atendimento validar: nessa nova arte t…" at bounding box center [738, 331] width 320 height 78
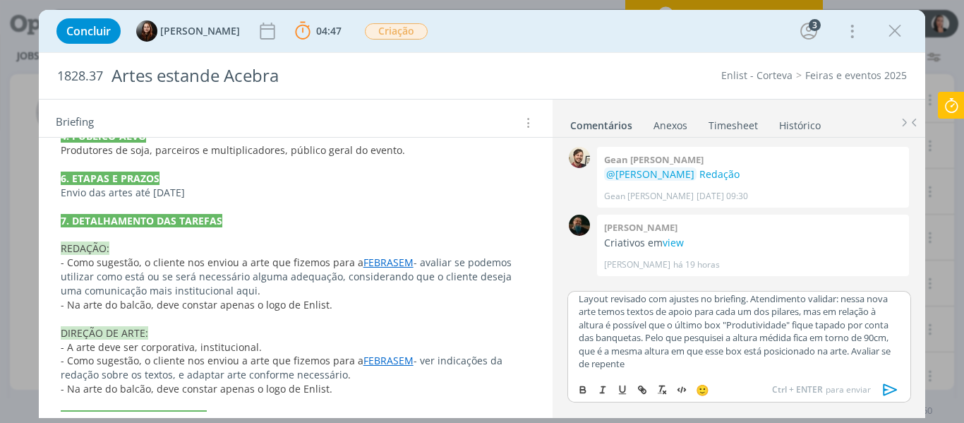
click at [675, 362] on p "Layout revisado com ajustes no briefing. Atendimento validar: nessa nova arte t…" at bounding box center [738, 331] width 320 height 78
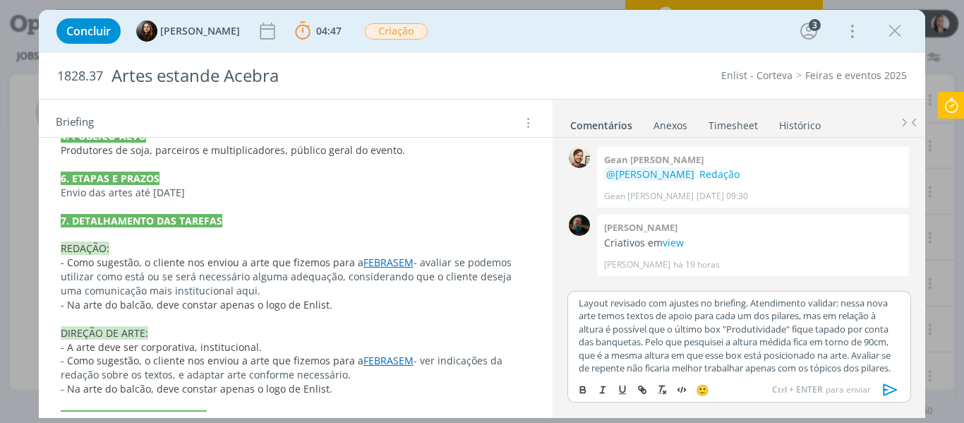
click at [951, 113] on icon at bounding box center [950, 106] width 25 height 28
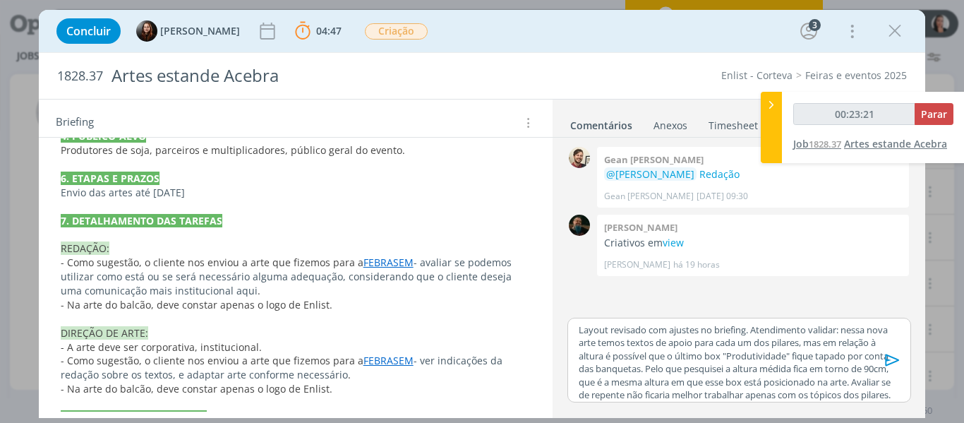
type input "00:23:22"
click at [923, 115] on span "Parar" at bounding box center [934, 113] width 26 height 13
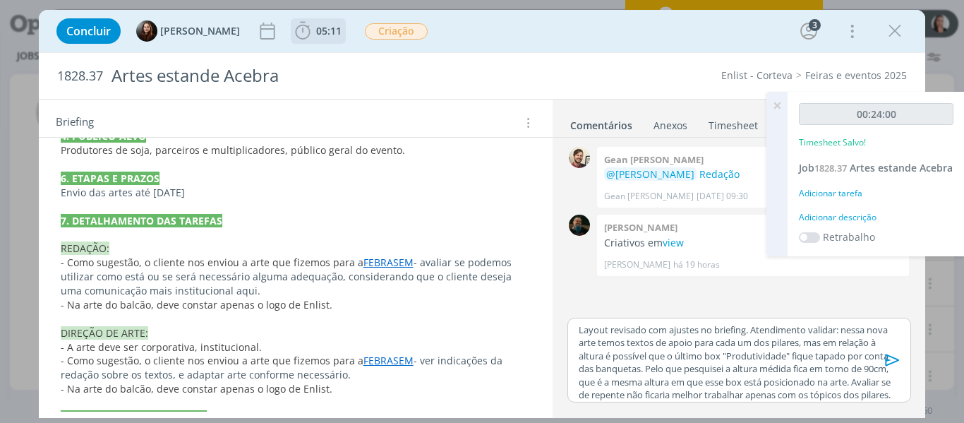
click at [298, 29] on icon "dialog" at bounding box center [302, 30] width 21 height 21
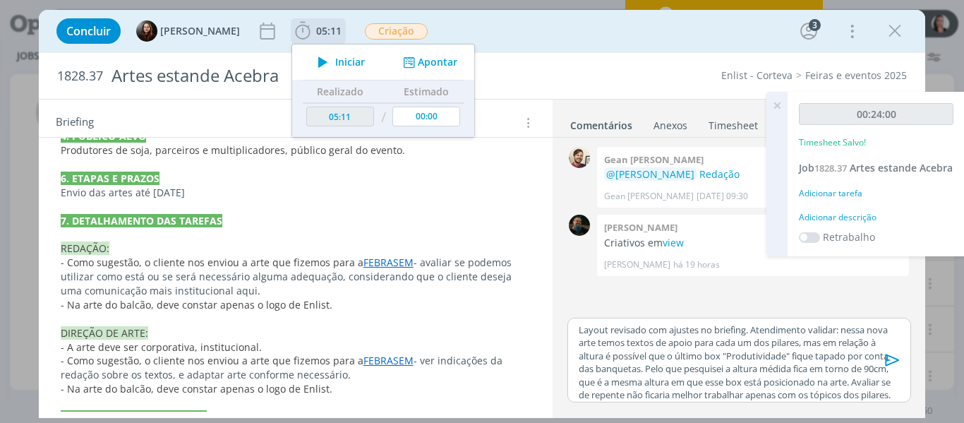
click at [339, 62] on span "Iniciar" at bounding box center [350, 62] width 30 height 10
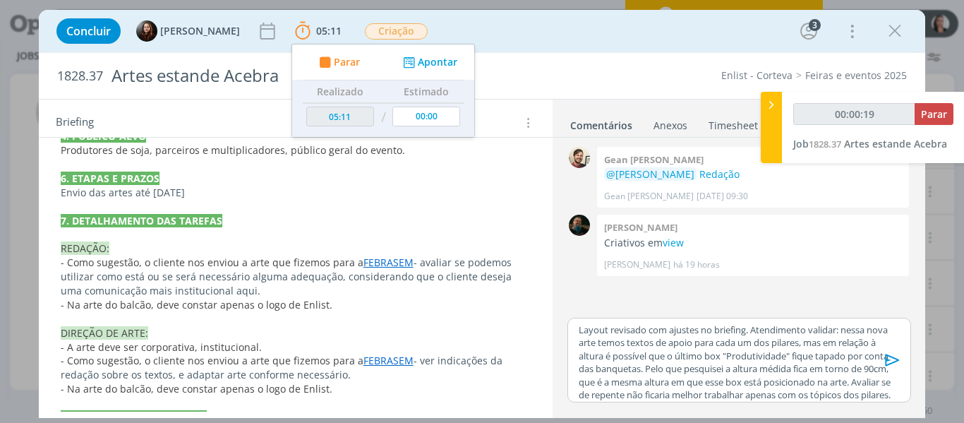
type input "00:00:20"
click at [776, 114] on div at bounding box center [771, 127] width 21 height 71
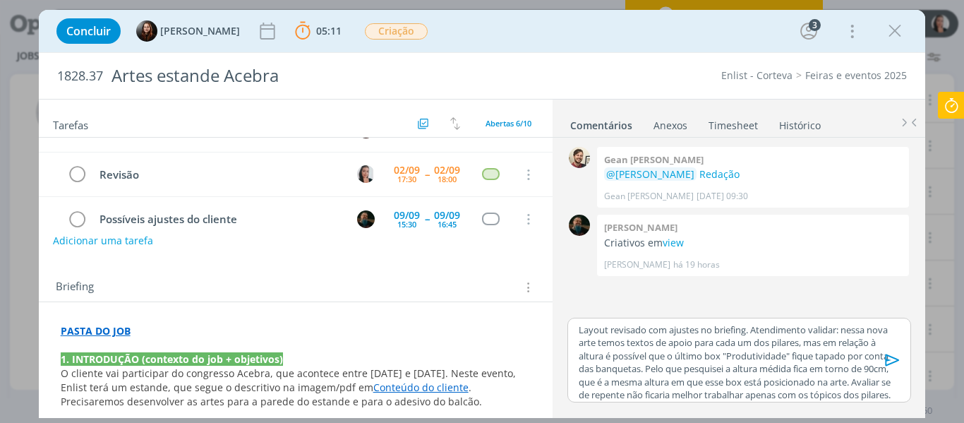
scroll to position [71, 0]
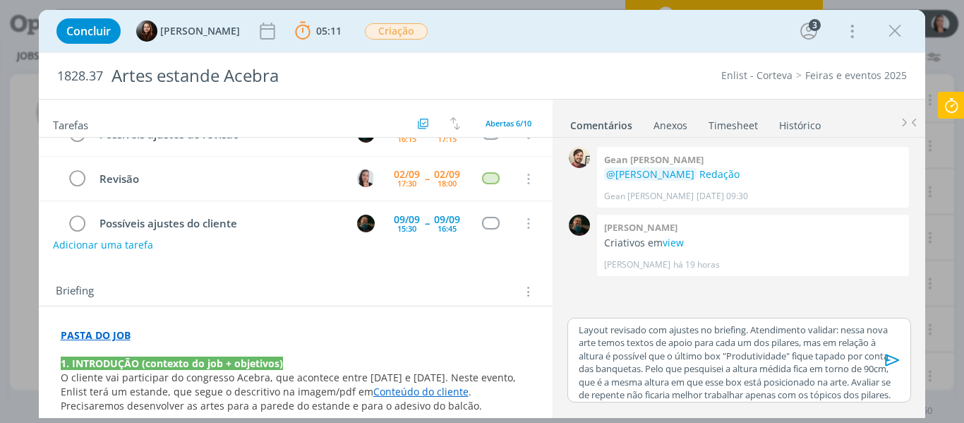
click at [204, 332] on p "PASTA DO JOB" at bounding box center [296, 335] width 471 height 14
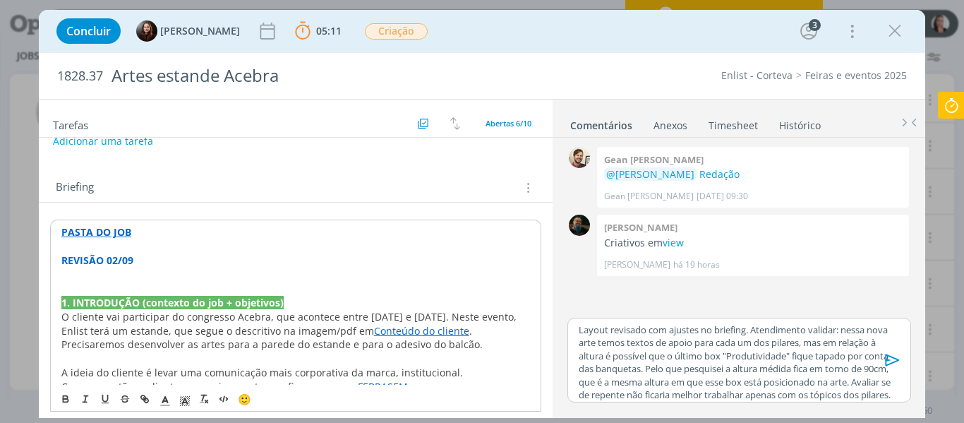
scroll to position [187, 0]
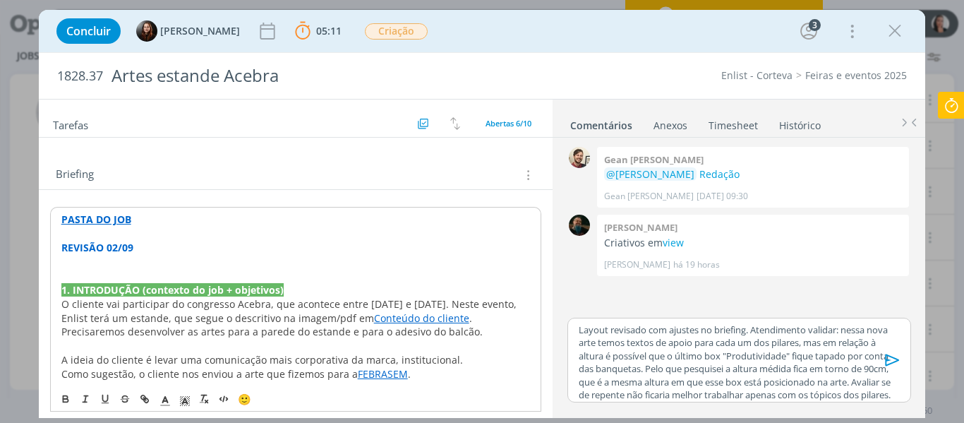
click at [194, 264] on p "dialog" at bounding box center [295, 262] width 469 height 14
drag, startPoint x: 750, startPoint y: 330, endPoint x: 574, endPoint y: 329, distance: 176.4
click at [574, 329] on div "Layout revisado com ajustes no briefing. Atendimento validar: nessa nova arte t…" at bounding box center [738, 359] width 343 height 85
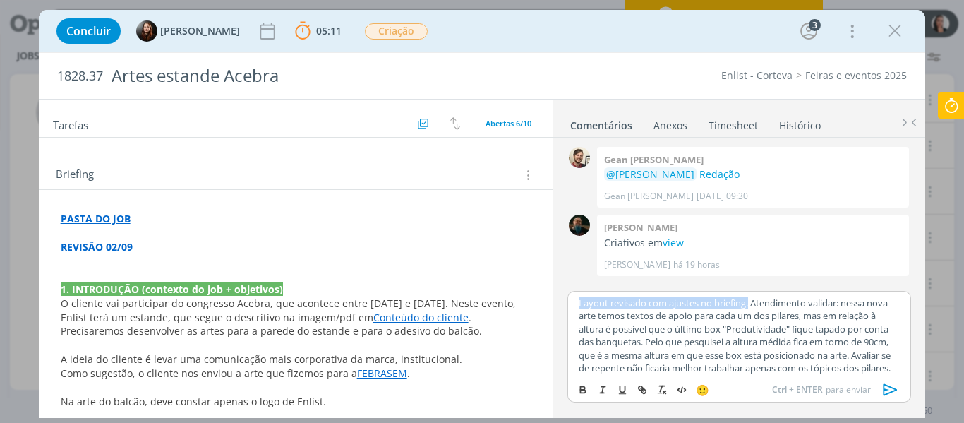
copy p "Layout revisado com ajustes no briefing."
click at [122, 269] on p "dialog" at bounding box center [296, 275] width 471 height 14
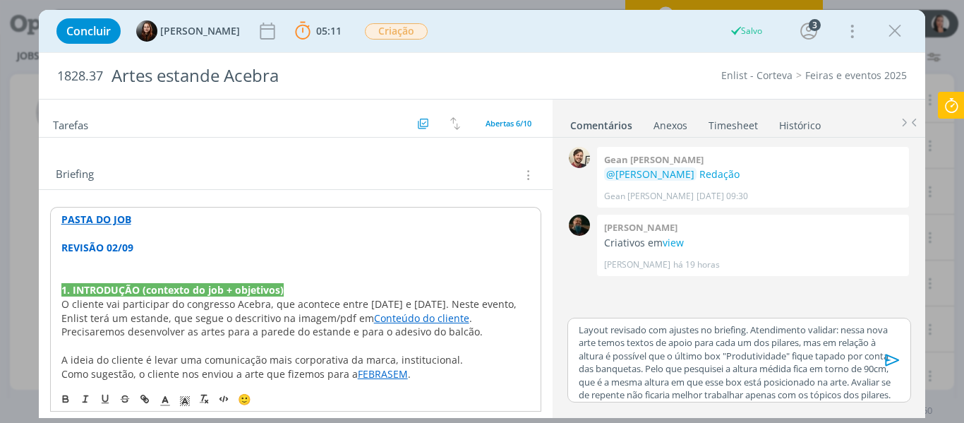
click at [110, 257] on p "dialog" at bounding box center [295, 262] width 469 height 14
drag, startPoint x: 195, startPoint y: 262, endPoint x: 234, endPoint y: 260, distance: 38.9
click at [243, 262] on span "Layout revisado com ajustes no briefing." at bounding box center [156, 261] width 191 height 13
click at [290, 262] on p "Layout revisado com ajustes comentados aqui." at bounding box center [295, 262] width 469 height 14
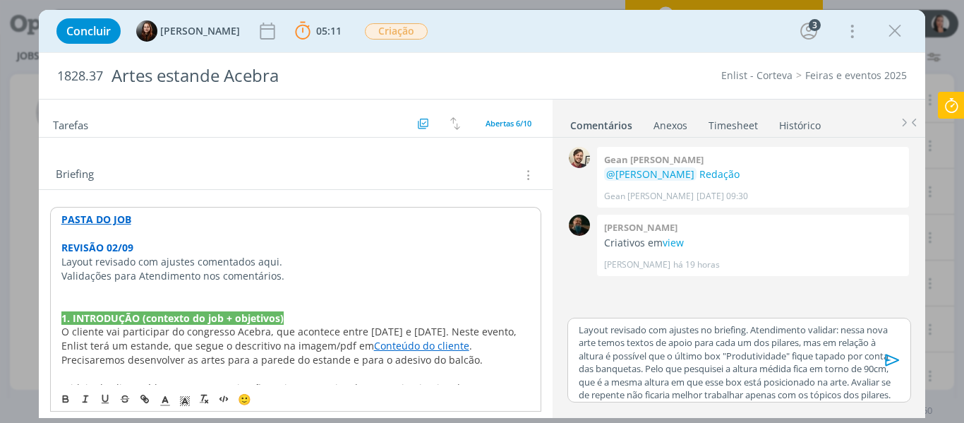
click at [106, 243] on strong "REVISÃO 02/09" at bounding box center [97, 247] width 72 height 13
click at [104, 243] on strong "REVISÃO 02/09" at bounding box center [97, 247] width 72 height 13
click at [184, 396] on icon "dialog" at bounding box center [184, 400] width 13 height 13
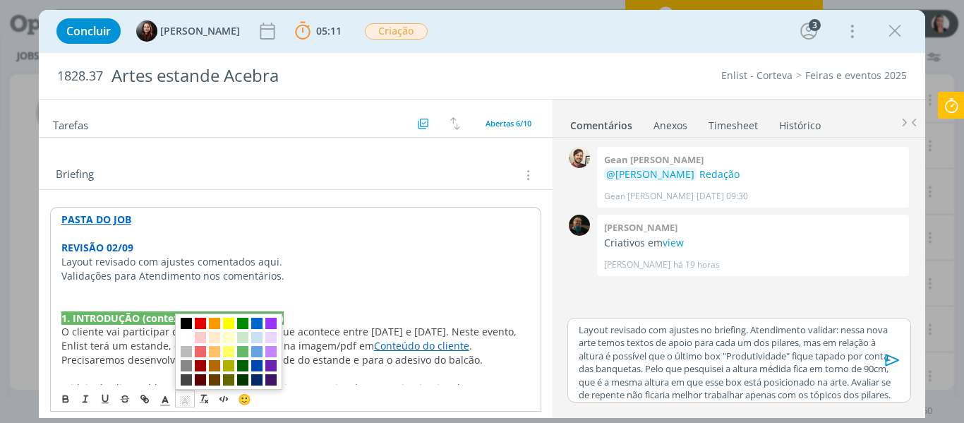
click at [187, 322] on span "dialog" at bounding box center [186, 322] width 11 height 11
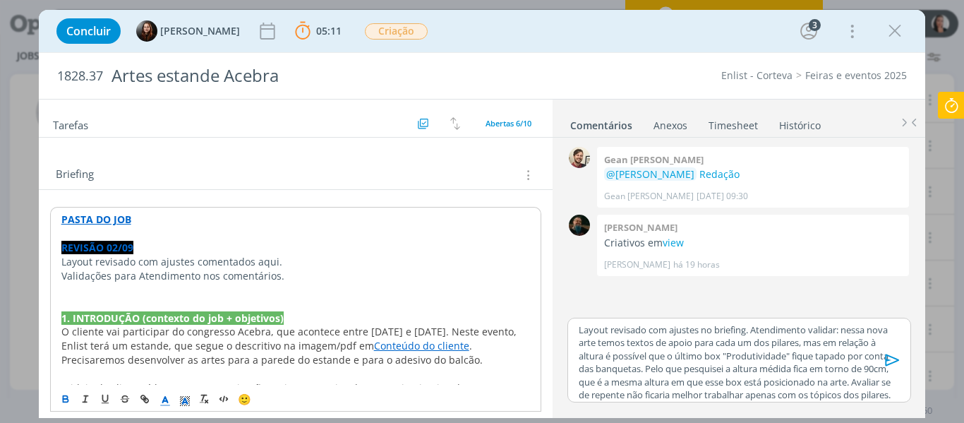
drag, startPoint x: 162, startPoint y: 396, endPoint x: 163, endPoint y: 367, distance: 28.9
click at [163, 396] on icon "dialog" at bounding box center [165, 400] width 13 height 13
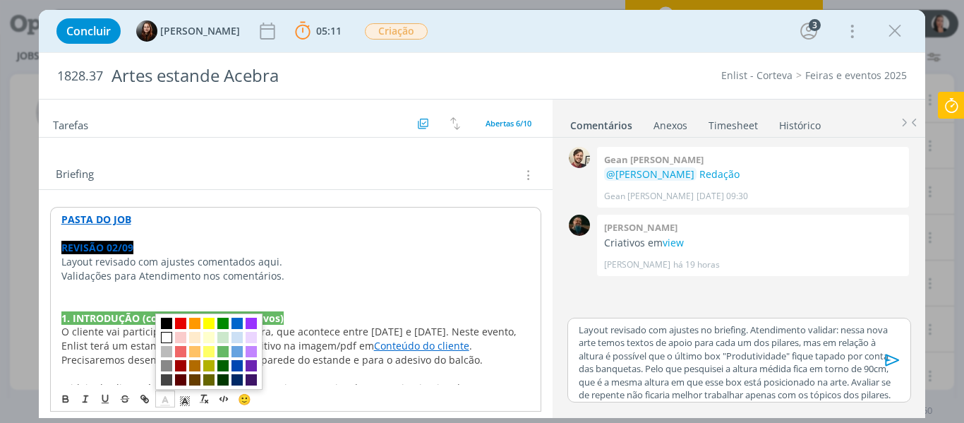
click at [167, 339] on span "dialog" at bounding box center [166, 337] width 11 height 11
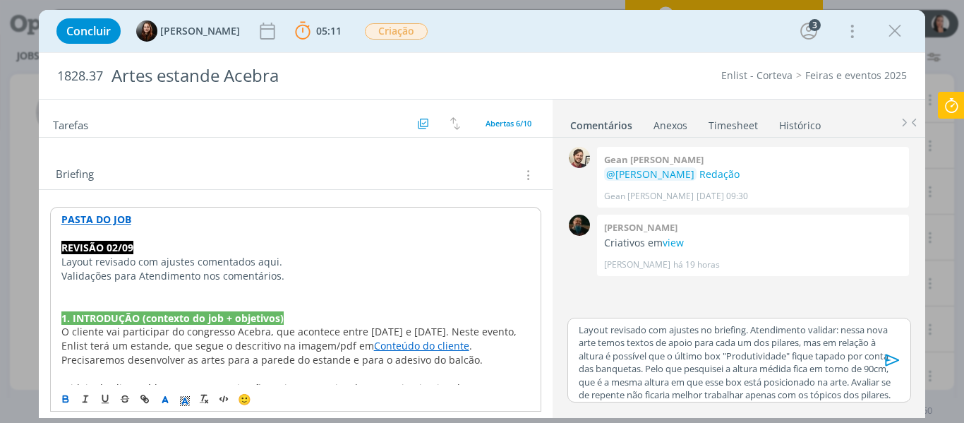
click at [184, 266] on span "Layout revisado com ajustes comentados aqui." at bounding box center [171, 261] width 221 height 13
click at [255, 262] on span "Layout revisado com ajustes comentados aqui." at bounding box center [171, 260] width 221 height 13
click at [140, 396] on icon "dialog" at bounding box center [144, 398] width 11 height 11
type input "v"
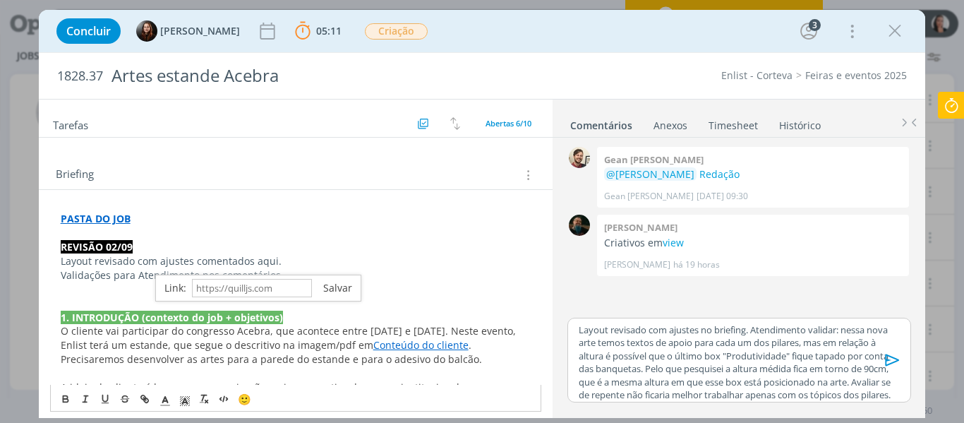
paste input "https://sobeae.sharepoint.com/sites/SOBEAE/Documentos%20Compartilhados/Forms/Al…"
type input "https://sobeae.sharepoint.com/sites/SOBEAE/Documentos%20Compartilhados/Forms/Al…"
click at [325, 281] on link "dialog" at bounding box center [332, 287] width 40 height 13
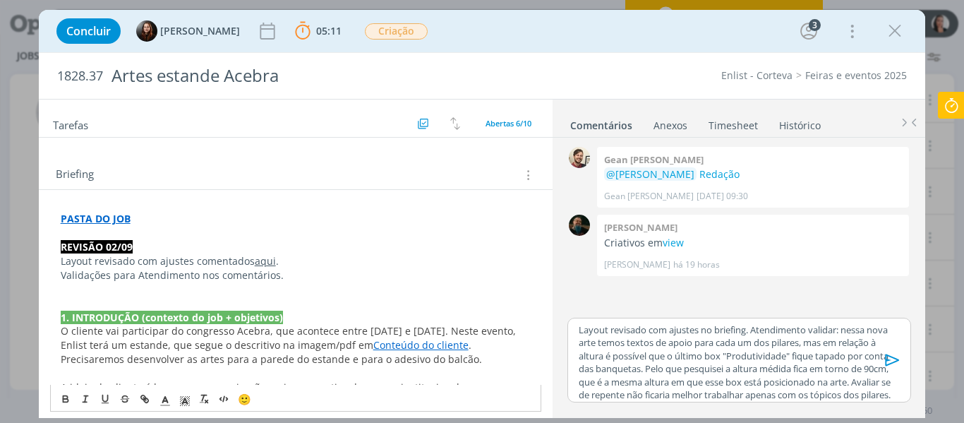
click at [641, 334] on p "Layout revisado com ajustes no briefing. Atendimento validar: nessa nova arte t…" at bounding box center [738, 362] width 320 height 78
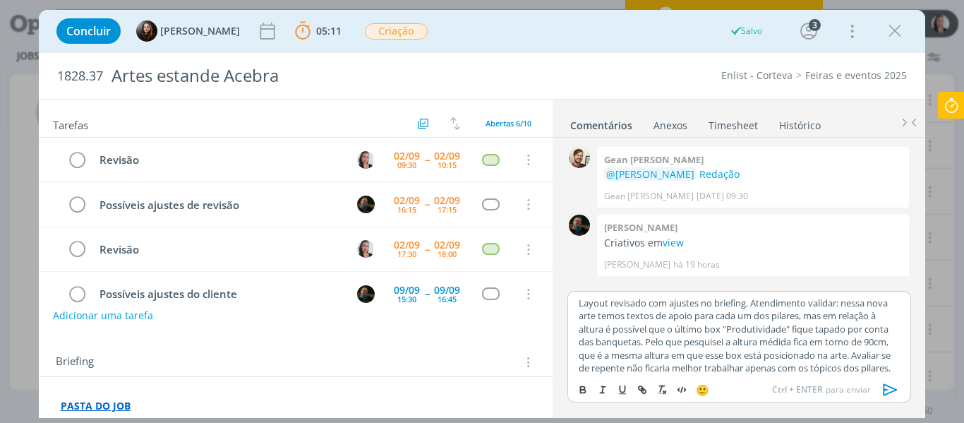
click at [579, 302] on p "Layout revisado com ajustes no briefing. Atendimento validar: nessa nova arte t…" at bounding box center [738, 335] width 320 height 78
click at [830, 322] on p "﻿ @ Eduarda Pereira ﻿ ﻿ @ Murillo Rocha ﻿ Layout revisado com ajustes no briefi…" at bounding box center [738, 341] width 320 height 91
click at [824, 320] on p "﻿ @ Eduarda Pereira ﻿ ﻿ @ Murillo Rocha ﻿ Layout revisado com ajustes no briefi…" at bounding box center [738, 341] width 320 height 91
click at [725, 339] on p "﻿ @ Eduarda Pereira ﻿ ﻿ @ Murillo Rocha ﻿ Layout revisado com ajustes no briefi…" at bounding box center [738, 341] width 320 height 91
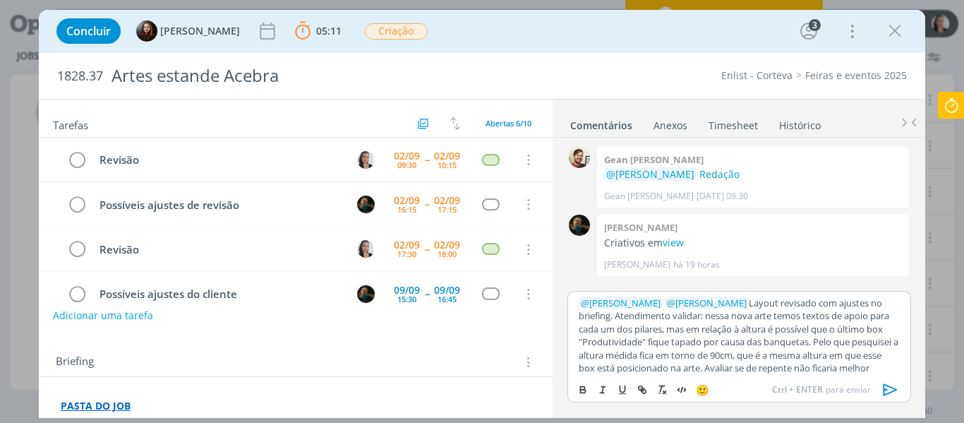
scroll to position [17, 0]
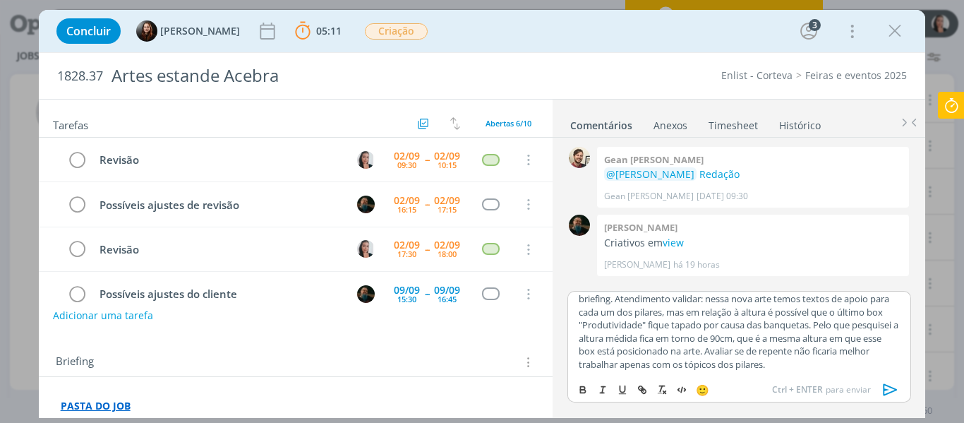
click at [850, 366] on p "﻿ @ Eduarda Pereira ﻿ ﻿ @ Murillo Rocha ﻿ Layout revisado com ajustes no briefi…" at bounding box center [738, 324] width 320 height 91
click at [894, 393] on icon "dialog" at bounding box center [890, 389] width 21 height 21
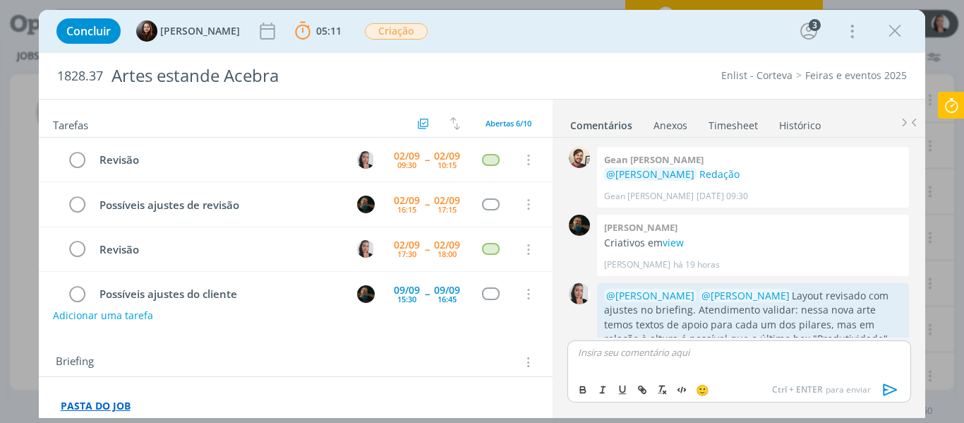
scroll to position [96, 0]
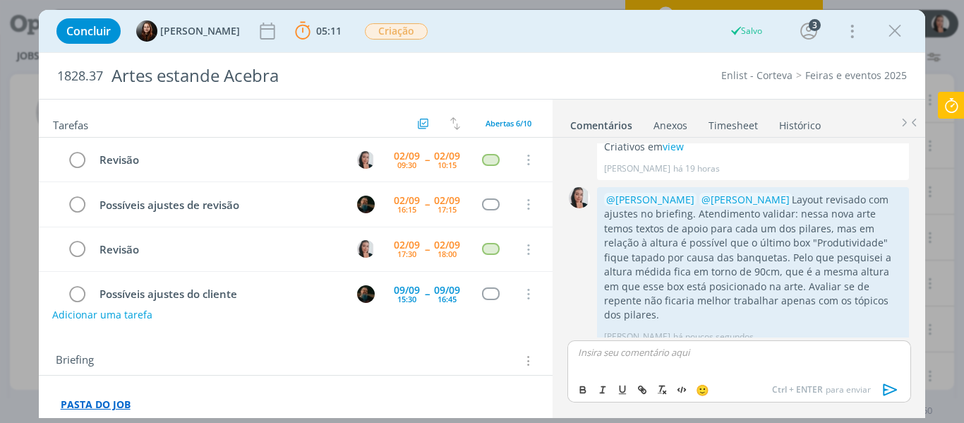
click at [138, 325] on button "Adicionar uma tarefa" at bounding box center [102, 315] width 100 height 24
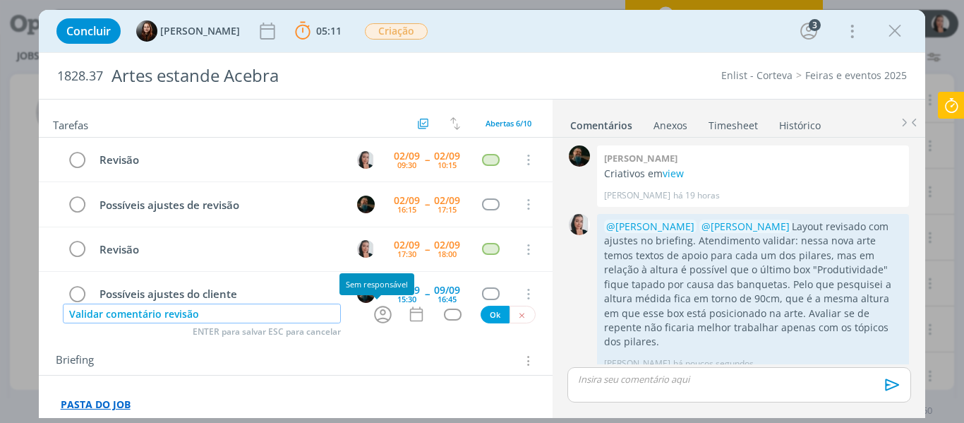
click at [372, 315] on icon "dialog" at bounding box center [383, 314] width 22 height 22
type input "Validar comentário revisão"
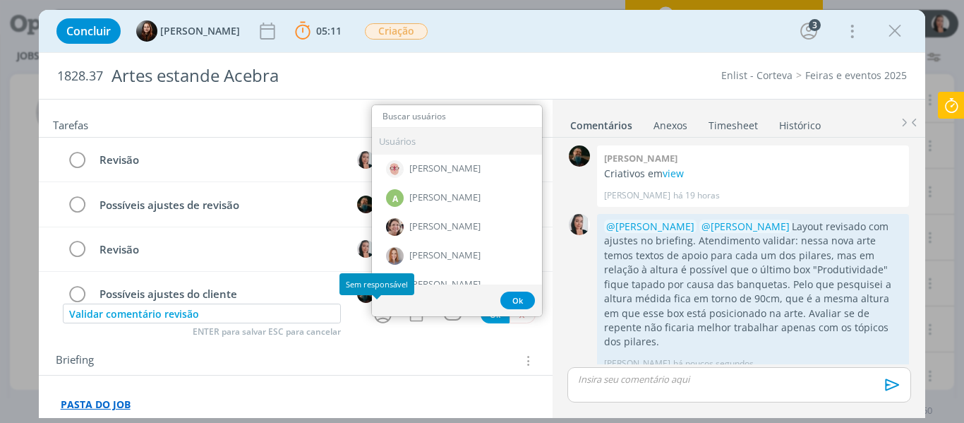
type input "d"
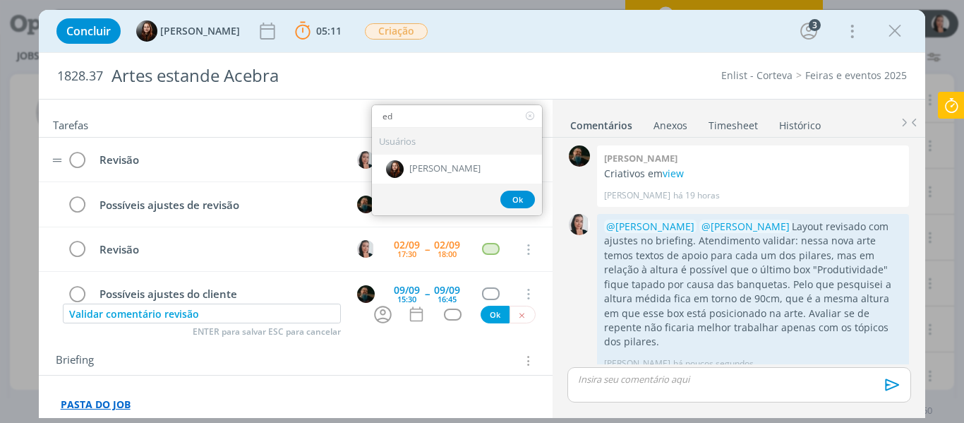
type input "ed"
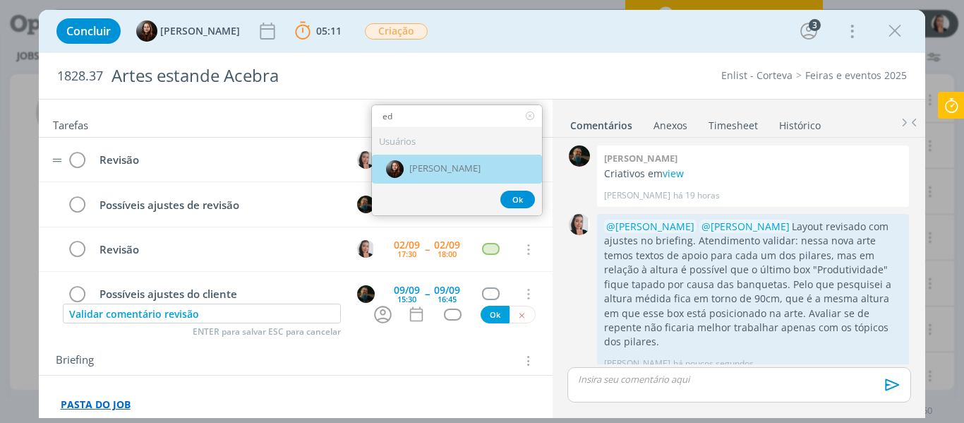
click at [470, 165] on span "[PERSON_NAME]" at bounding box center [444, 168] width 71 height 11
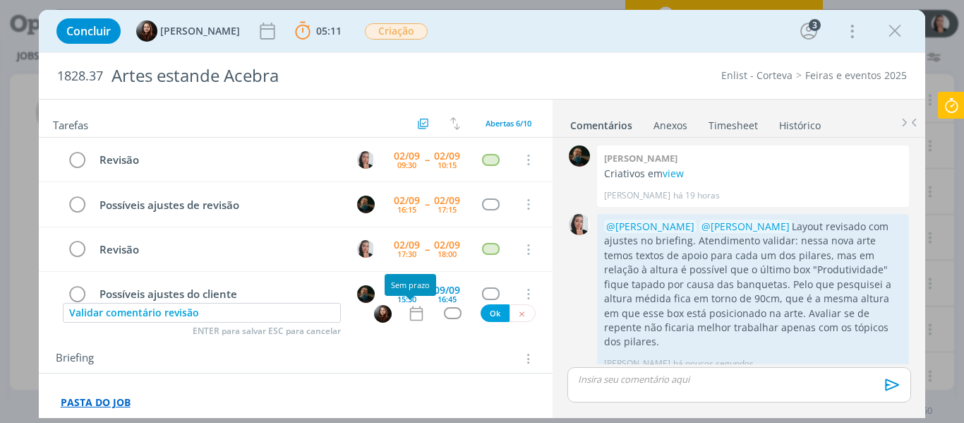
click at [410, 308] on icon "dialog" at bounding box center [416, 312] width 13 height 15
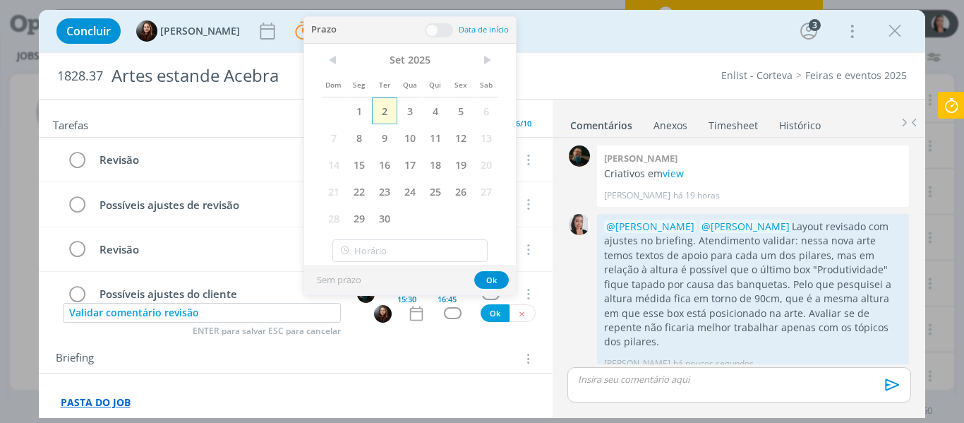
click at [388, 110] on span "2" at bounding box center [384, 110] width 25 height 27
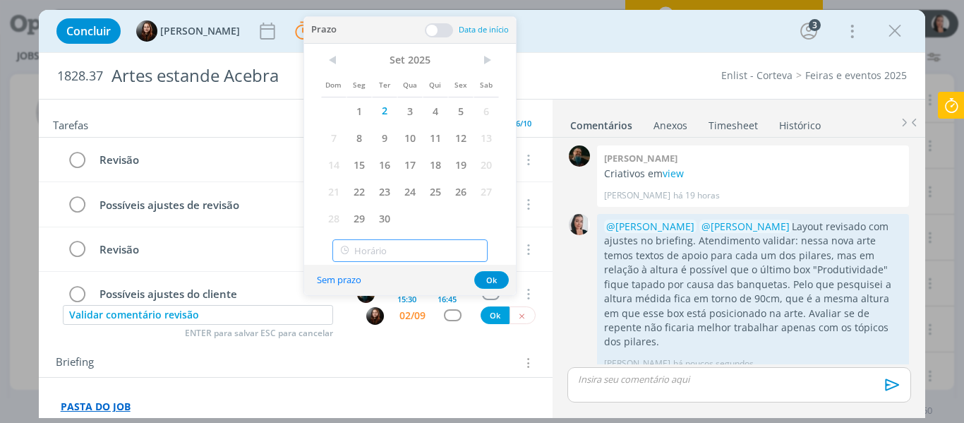
type input "11:00"
click at [391, 250] on input "11:00" at bounding box center [409, 250] width 155 height 23
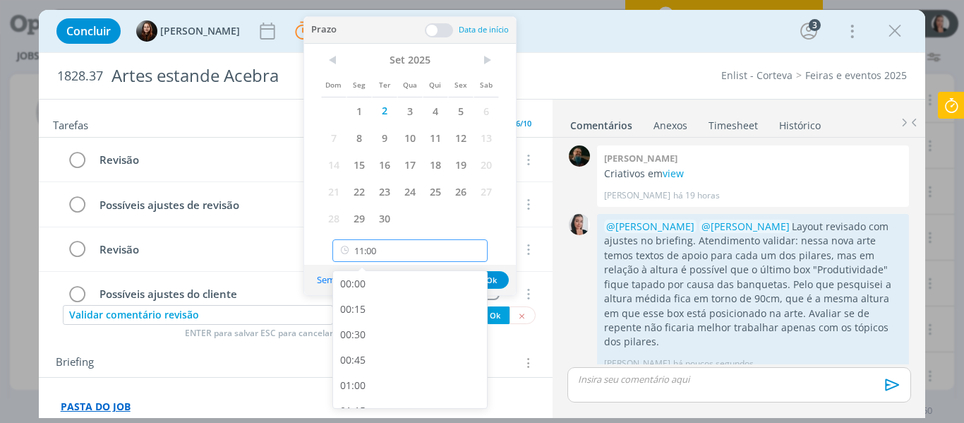
scroll to position [1010, 0]
click at [361, 393] on div "11:00" at bounding box center [412, 390] width 158 height 25
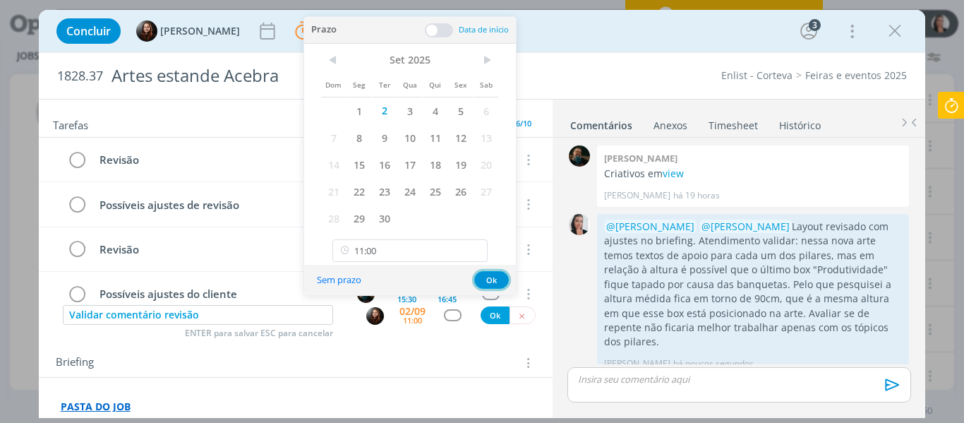
click at [488, 281] on button "Ok" at bounding box center [491, 280] width 35 height 18
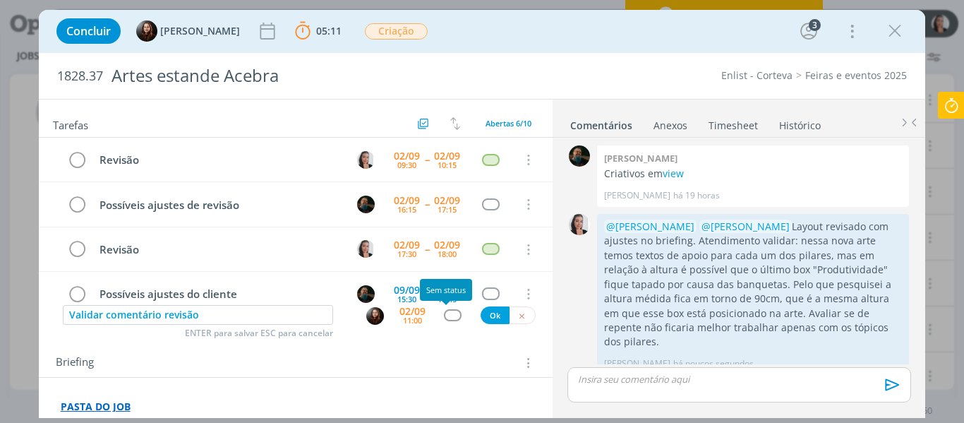
click at [449, 317] on div "dialog" at bounding box center [453, 315] width 18 height 12
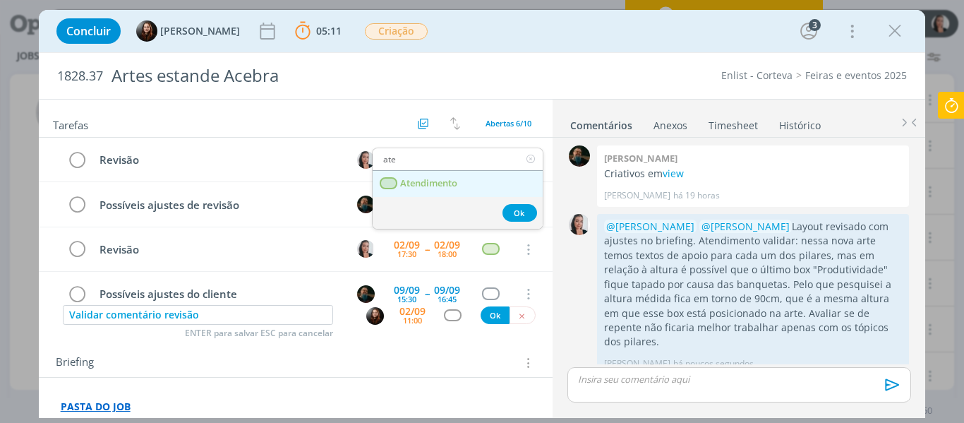
type input "ate"
drag, startPoint x: 447, startPoint y: 182, endPoint x: 456, endPoint y: 185, distance: 9.6
click at [447, 182] on span "Atendimento" at bounding box center [428, 183] width 57 height 11
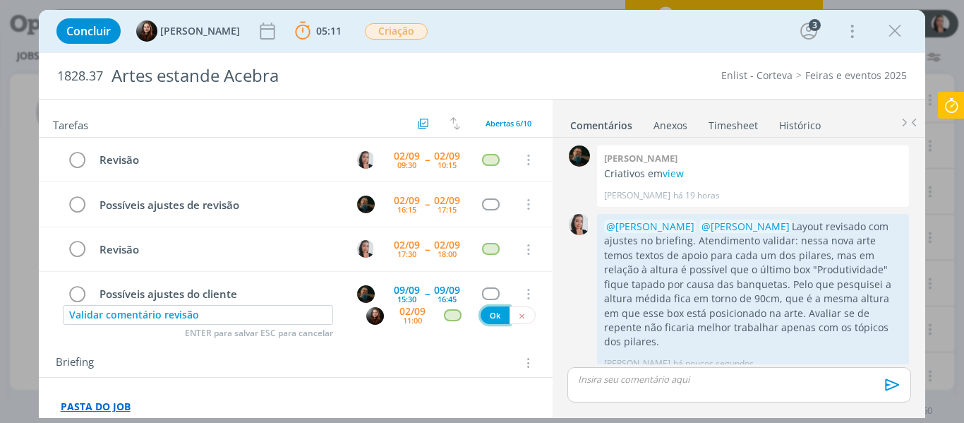
click at [490, 317] on button "Ok" at bounding box center [494, 315] width 29 height 18
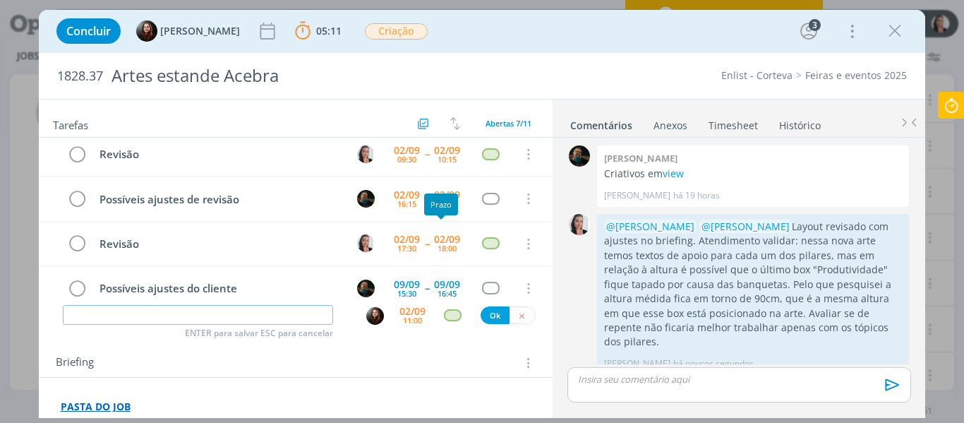
scroll to position [0, 0]
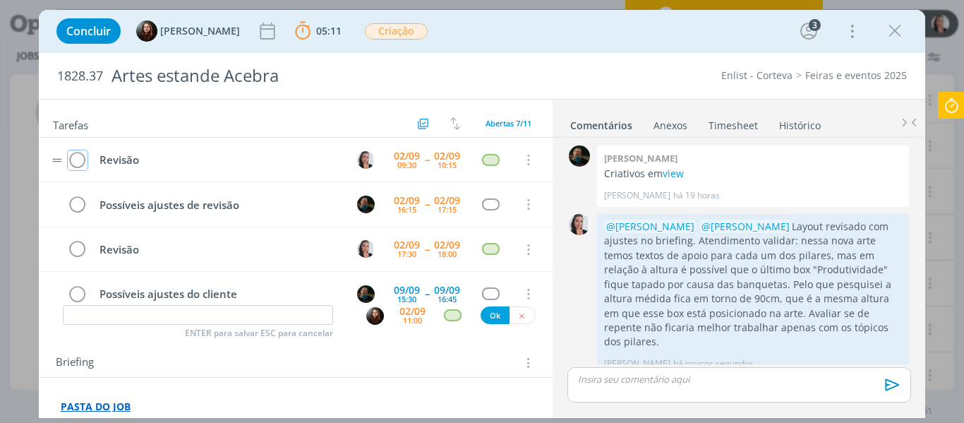
click at [83, 157] on icon "dialog" at bounding box center [78, 160] width 20 height 21
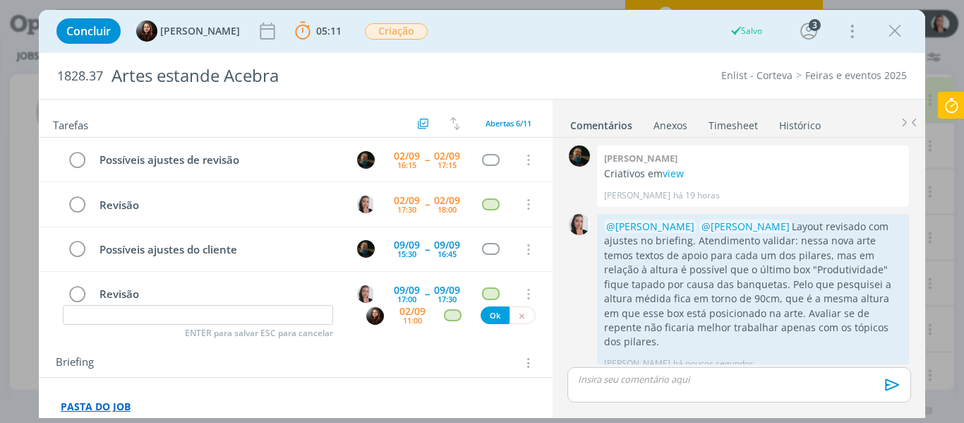
click at [958, 99] on icon at bounding box center [950, 106] width 25 height 28
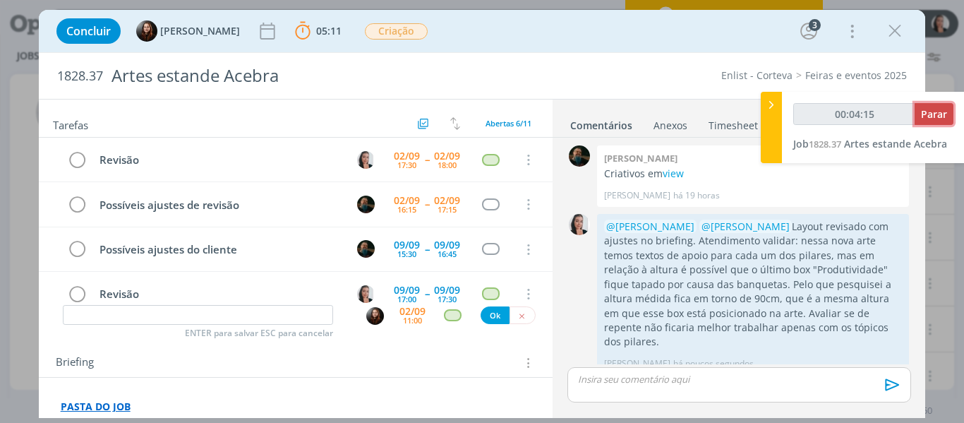
click at [936, 114] on span "Parar" at bounding box center [934, 113] width 26 height 13
type input "00:05:00"
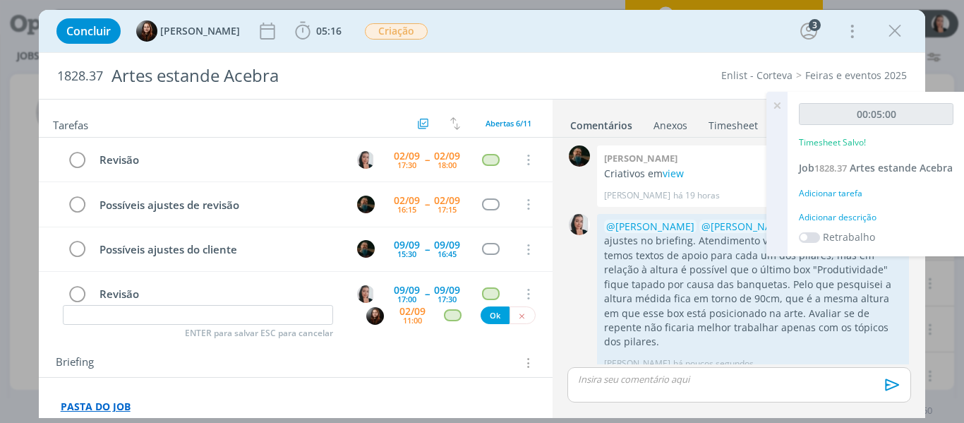
click at [846, 224] on div "Adicionar descrição" at bounding box center [876, 217] width 155 height 13
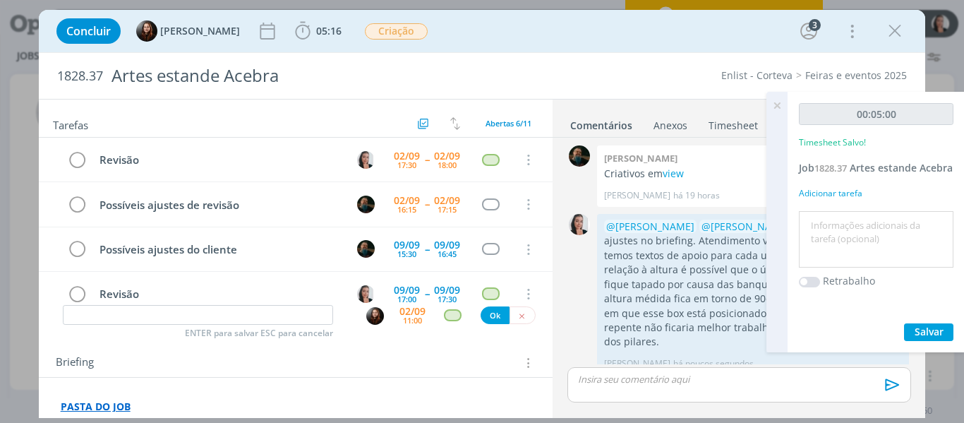
click at [846, 237] on textarea at bounding box center [875, 239] width 147 height 50
type textarea "revisão layout"
click at [937, 338] on span "Salvar" at bounding box center [928, 331] width 29 height 13
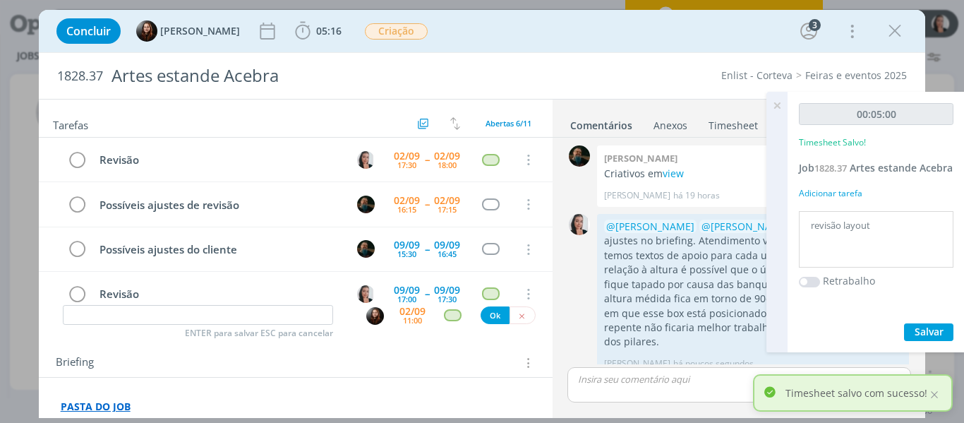
click at [775, 107] on icon at bounding box center [776, 106] width 25 height 28
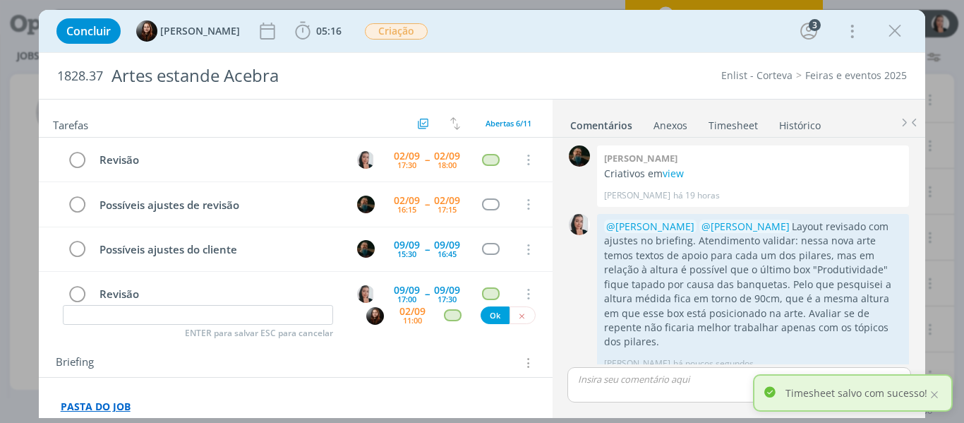
click at [732, 118] on link "Timesheet" at bounding box center [733, 122] width 51 height 20
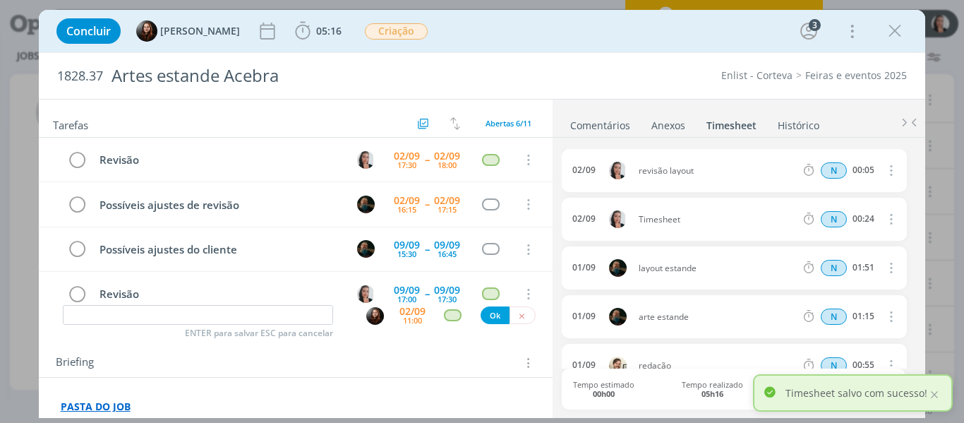
click at [885, 217] on icon "dialog" at bounding box center [891, 218] width 16 height 17
click at [820, 260] on link "Editar" at bounding box center [850, 266] width 111 height 23
click at [674, 226] on div "Timesheet" at bounding box center [676, 220] width 76 height 16
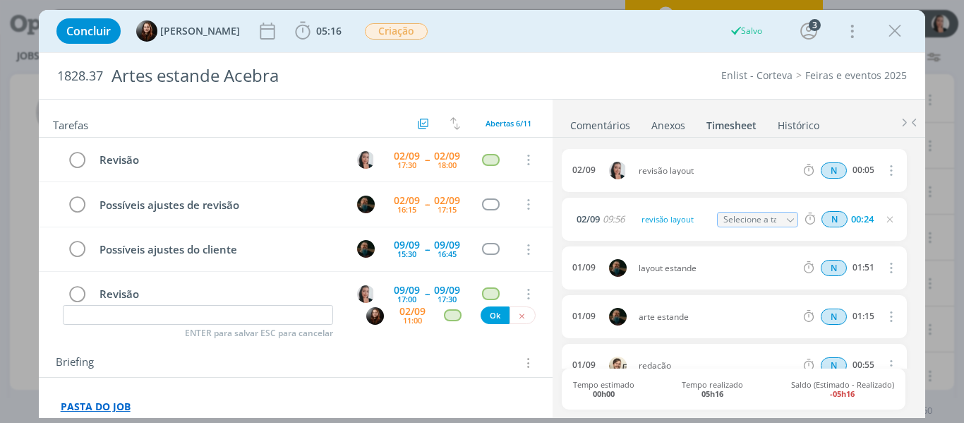
click at [602, 124] on link "Comentários" at bounding box center [599, 122] width 61 height 20
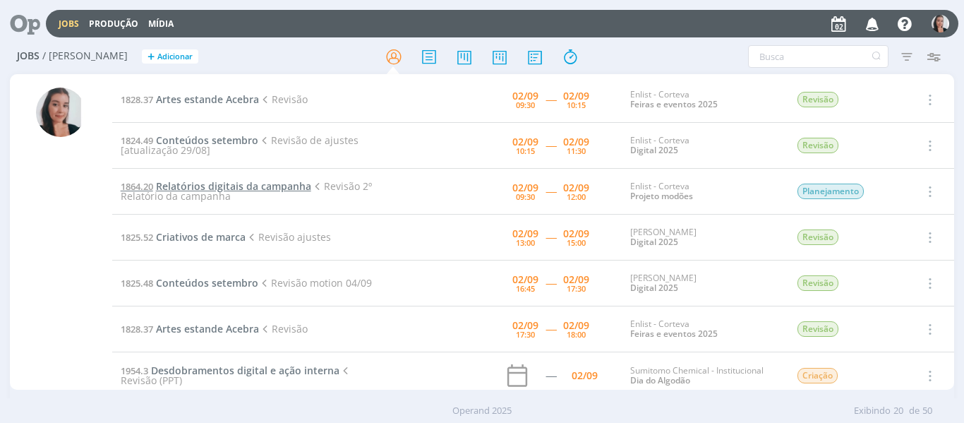
click at [234, 182] on span "Relatórios digitais da campanha" at bounding box center [233, 185] width 155 height 13
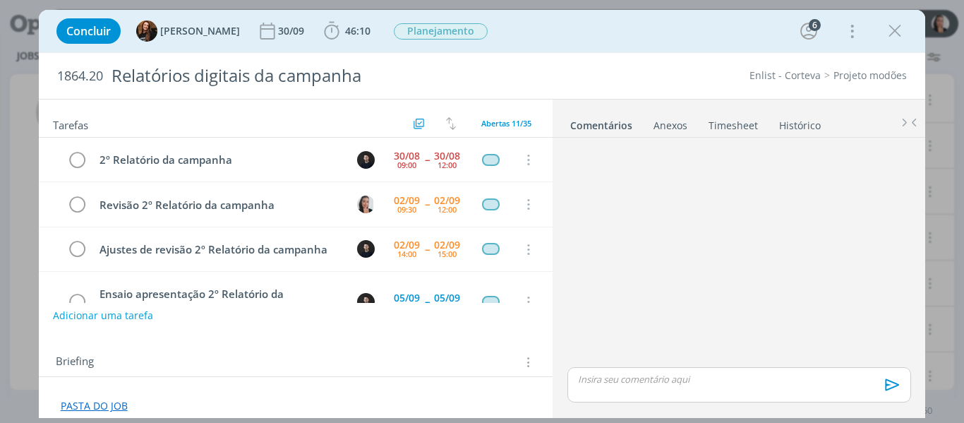
click at [746, 125] on link "Timesheet" at bounding box center [733, 122] width 51 height 20
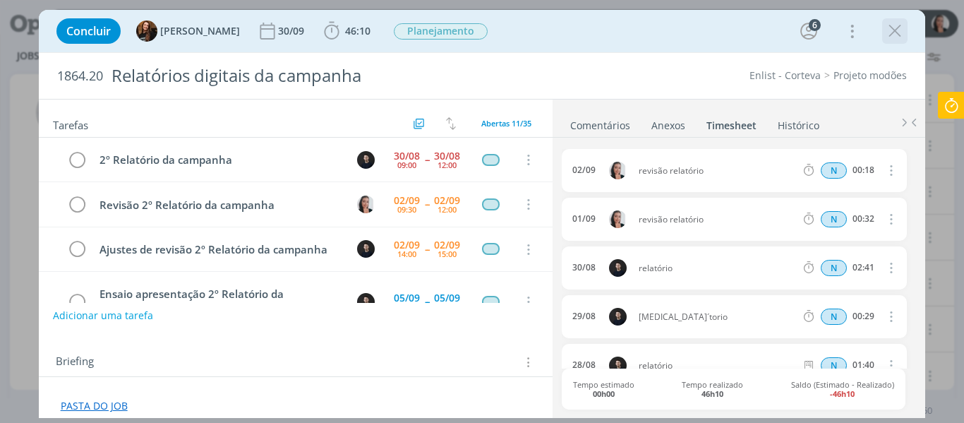
click at [892, 32] on icon "dialog" at bounding box center [894, 30] width 21 height 21
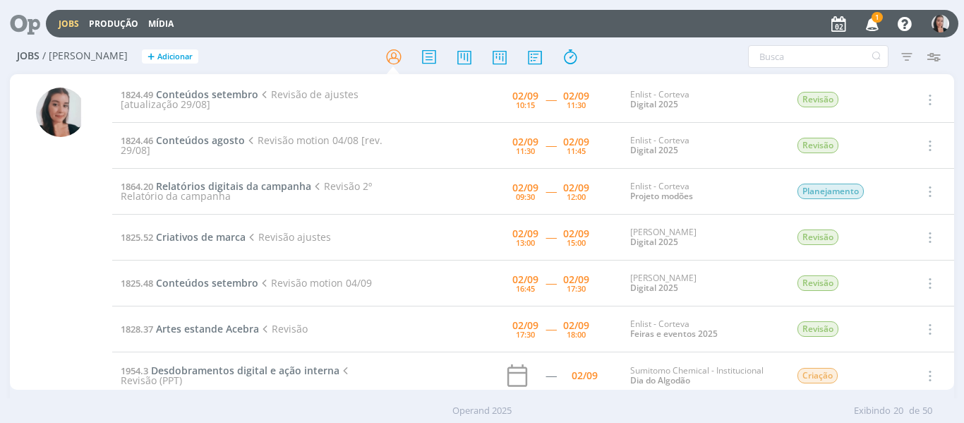
click at [867, 31] on icon "button" at bounding box center [872, 23] width 25 height 24
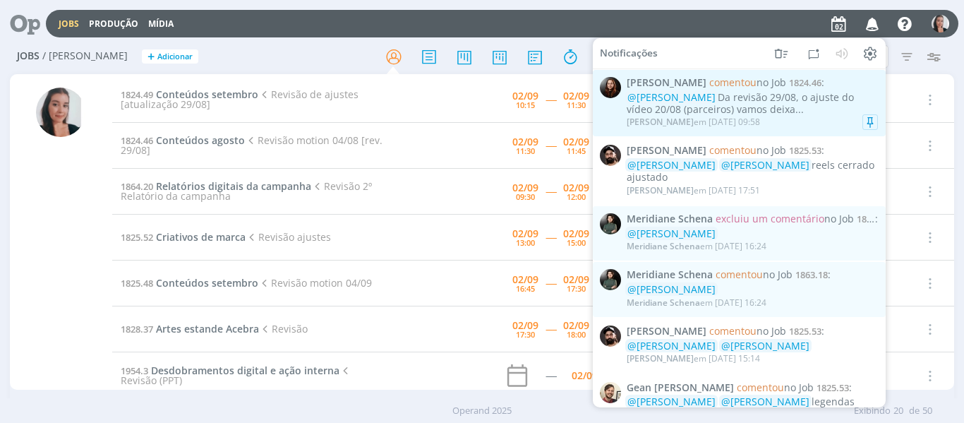
click at [799, 106] on div "@Caroline Pieczarka Da revisão 29/08, o ajuste do vídeo 20/08 (parceiros) vamos…" at bounding box center [751, 104] width 251 height 24
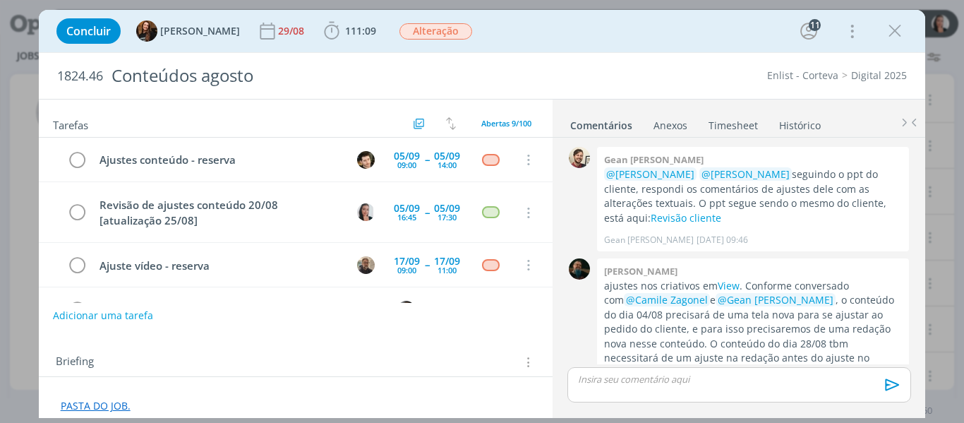
scroll to position [1668, 0]
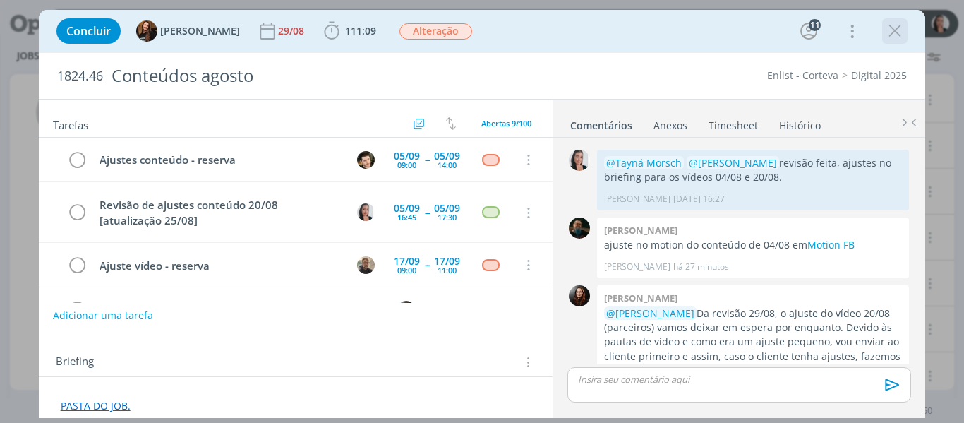
click at [893, 25] on icon "dialog" at bounding box center [894, 30] width 21 height 21
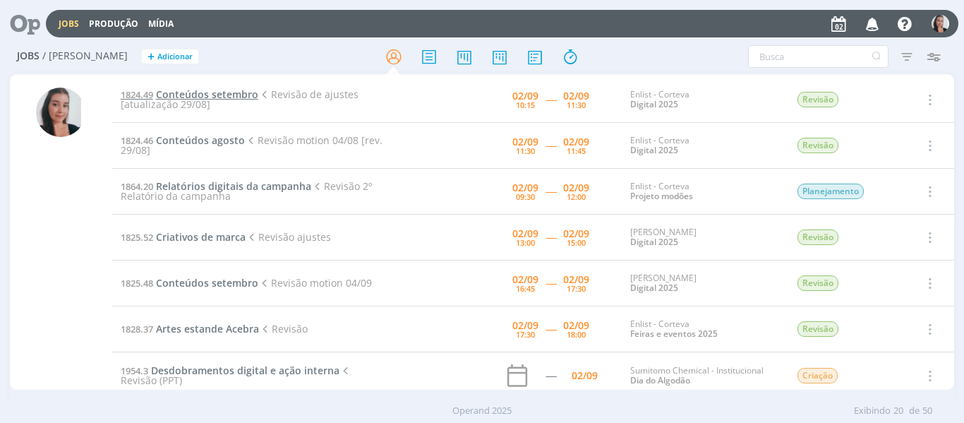
click at [214, 90] on span "Conteúdos setembro" at bounding box center [207, 93] width 102 height 13
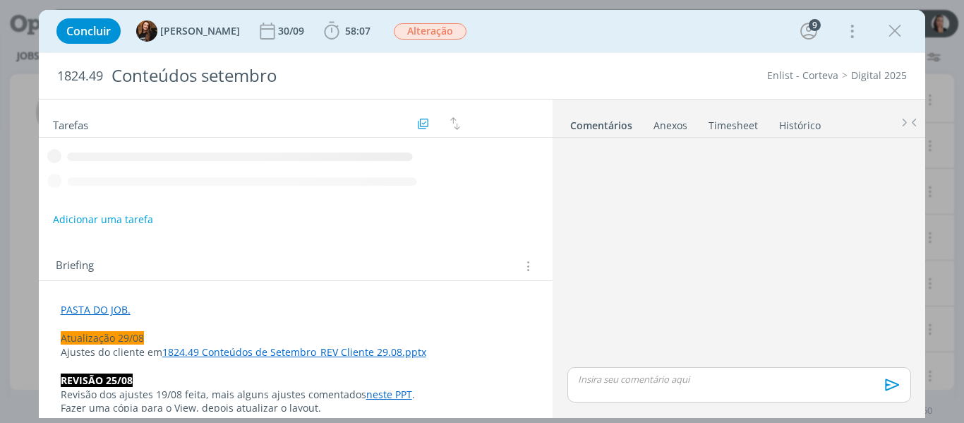
click at [901, 36] on icon "dialog" at bounding box center [894, 30] width 21 height 21
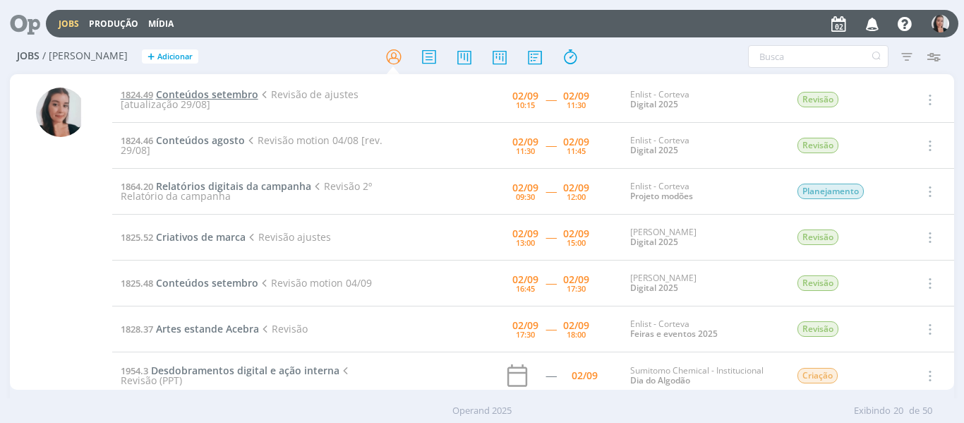
click at [219, 93] on span "Conteúdos setembro" at bounding box center [207, 93] width 102 height 13
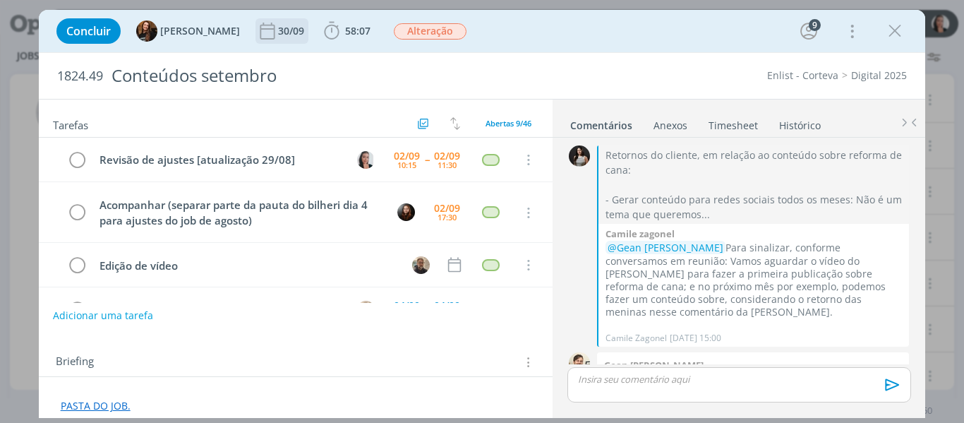
scroll to position [2139, 0]
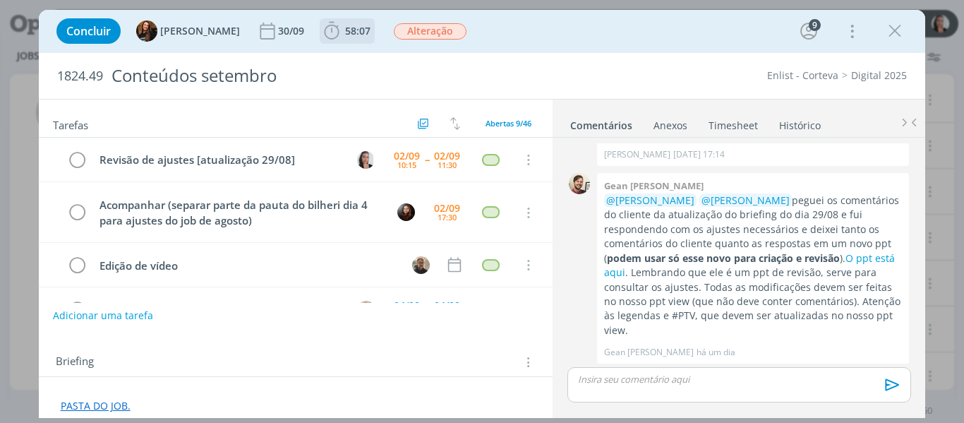
click at [324, 30] on icon "dialog" at bounding box center [331, 31] width 15 height 18
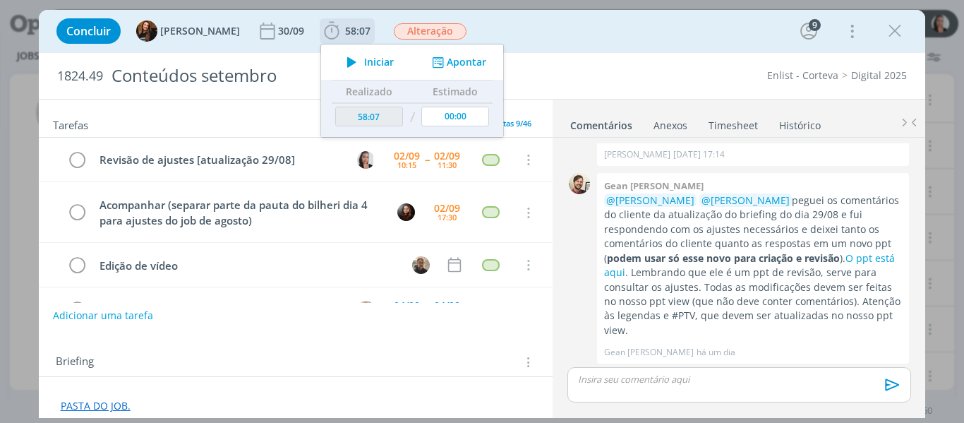
click at [364, 61] on span "Iniciar" at bounding box center [379, 62] width 30 height 10
click at [627, 35] on div "Concluir Tayná Morsch 30/09 58:07 Parar Apontar Data * 02/09/2025 Horas * 00:00…" at bounding box center [482, 31] width 866 height 34
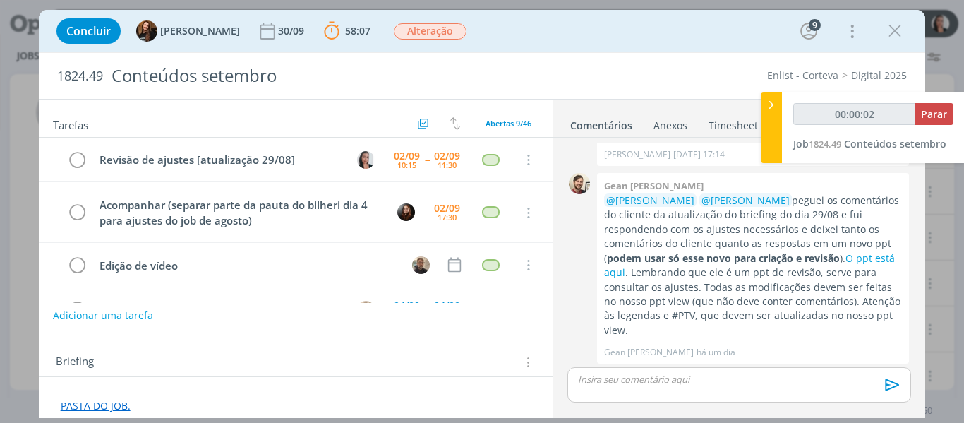
type input "00:00:03"
click at [774, 105] on icon at bounding box center [771, 104] width 14 height 15
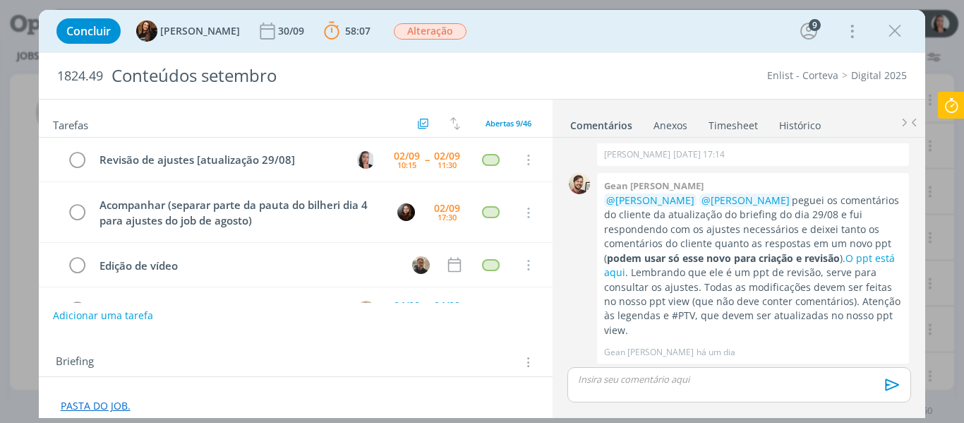
click at [725, 391] on link "View" at bounding box center [728, 397] width 22 height 13
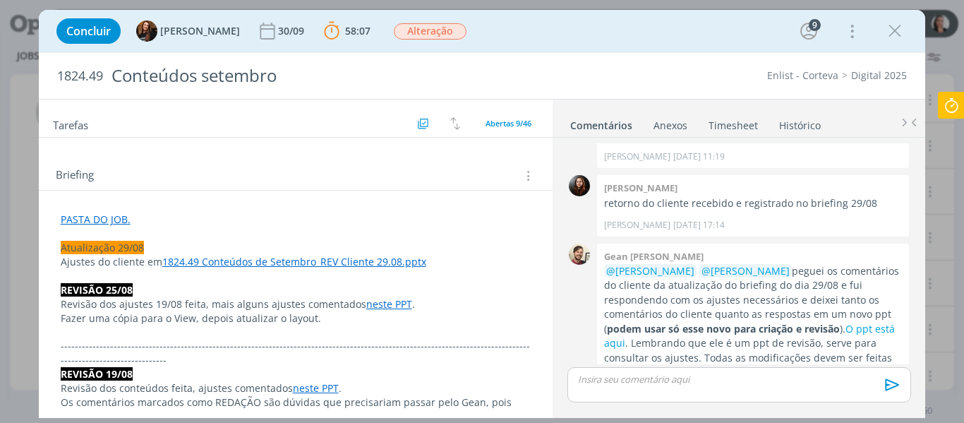
scroll to position [212, 0]
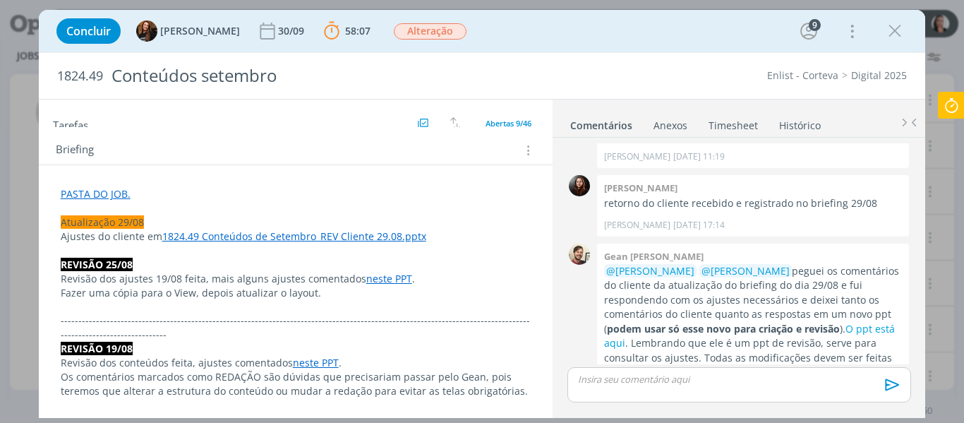
click at [319, 238] on link "1824.49 Conteúdos de Setembro_REV Cliente 29.08.pptx" at bounding box center [294, 235] width 264 height 13
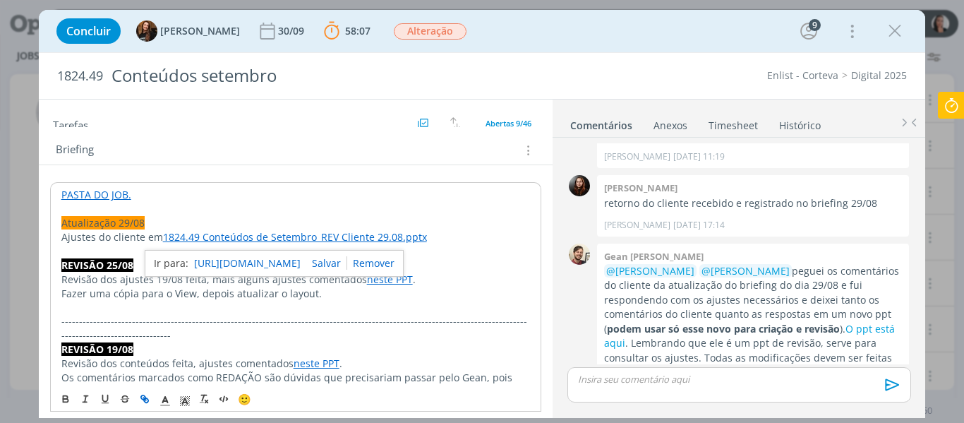
click at [301, 262] on link "https://sobeae.sharepoint.com/:p:/s/SOBEAE/ET5_jZqBDAZMjIWV9sIx9aIBcS1hhW-QcYtC…" at bounding box center [247, 263] width 107 height 18
click at [572, 32] on div "Concluir Tayná Morsch 30/09 58:07 Parar Apontar Data * 02/09/2025 Horas * 00:00…" at bounding box center [482, 31] width 866 height 34
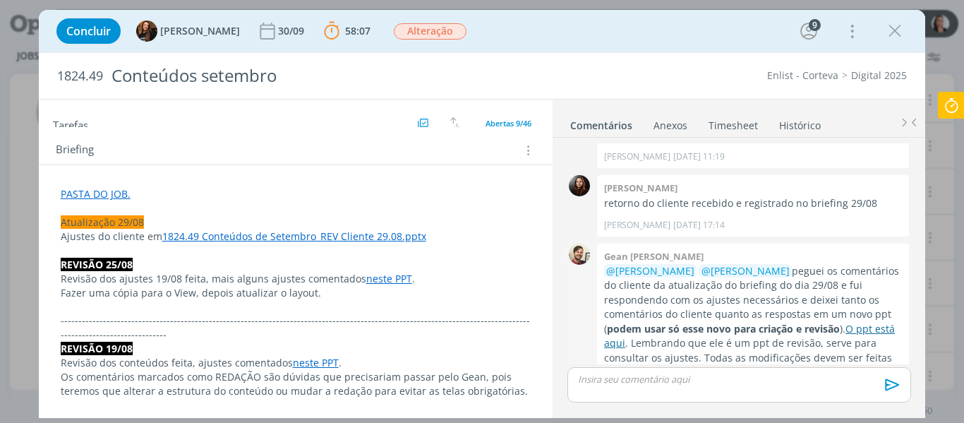
click at [844, 322] on link "O ppt está aqui" at bounding box center [749, 336] width 291 height 28
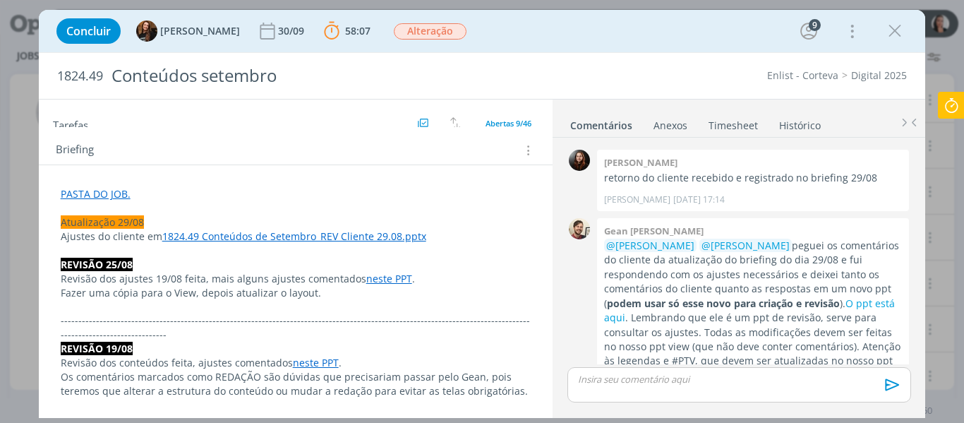
scroll to position [2139, 0]
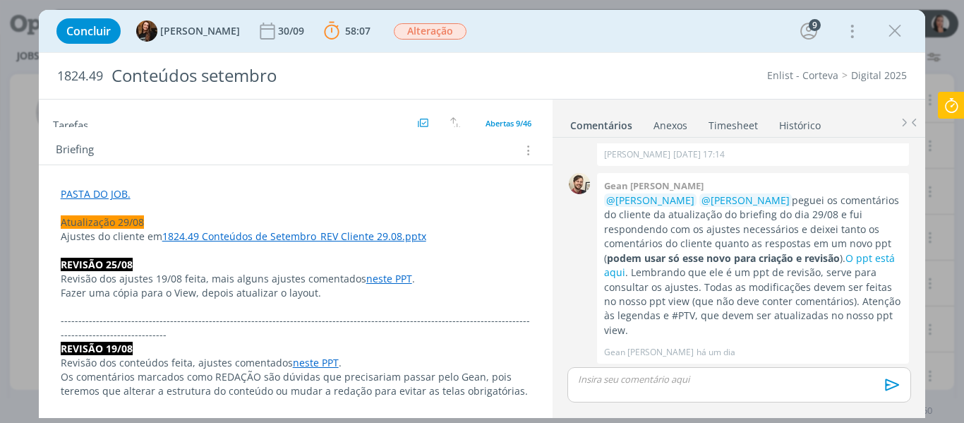
click at [599, 40] on div "Concluir Tayná Morsch 30/09 58:07 Parar Apontar Data * 02/09/2025 Horas * 00:00…" at bounding box center [482, 31] width 866 height 34
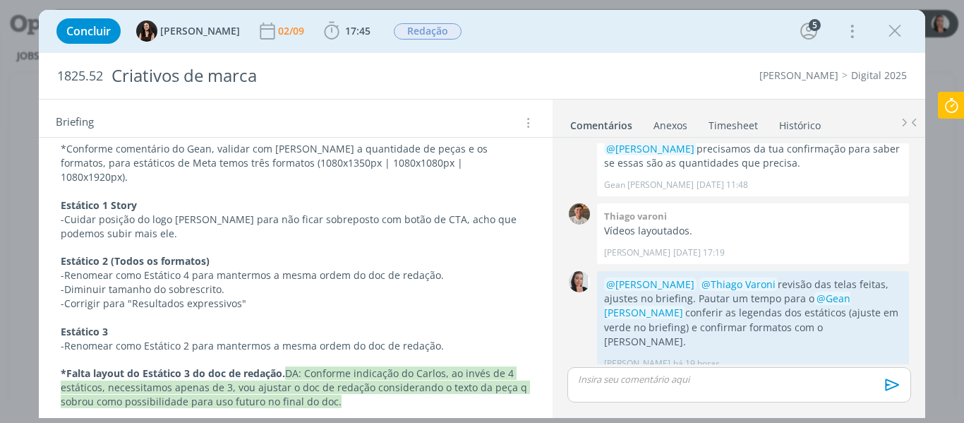
scroll to position [847, 0]
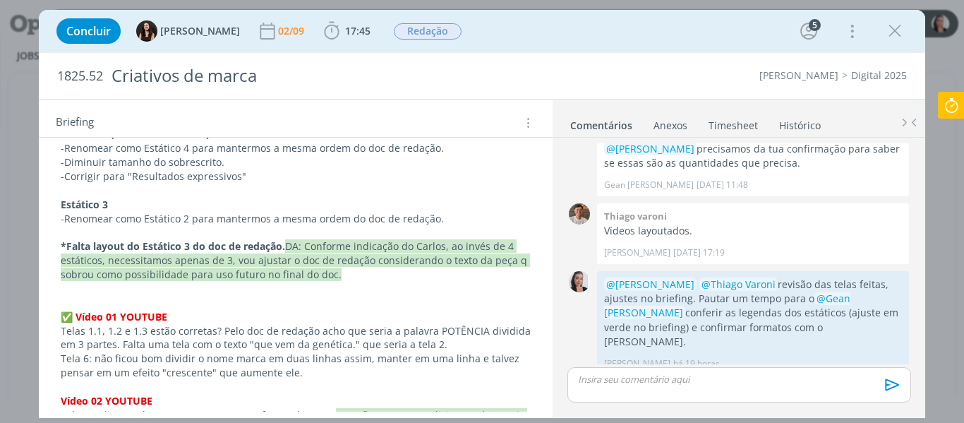
click at [708, 37] on div "Concluir [PERSON_NAME] [DATE] 17:45 Iniciar Apontar Data * [DATE] Horas * 00:00…" at bounding box center [482, 31] width 866 height 34
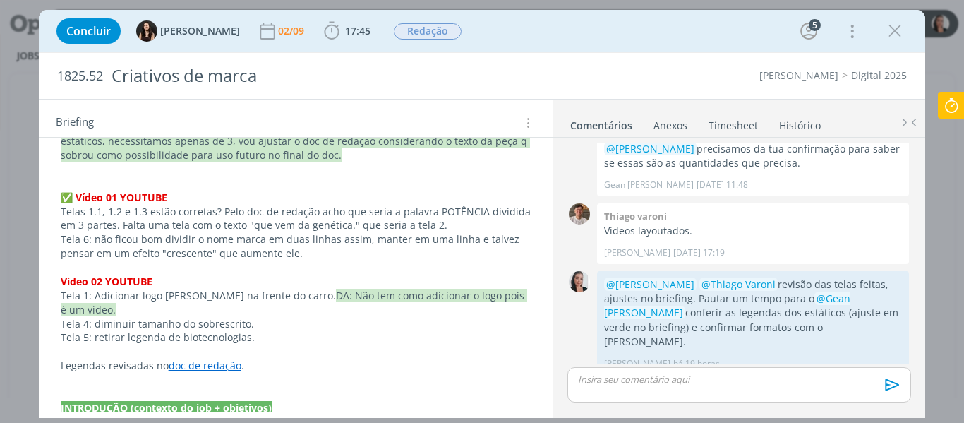
scroll to position [988, 0]
